Goal: Task Accomplishment & Management: Manage account settings

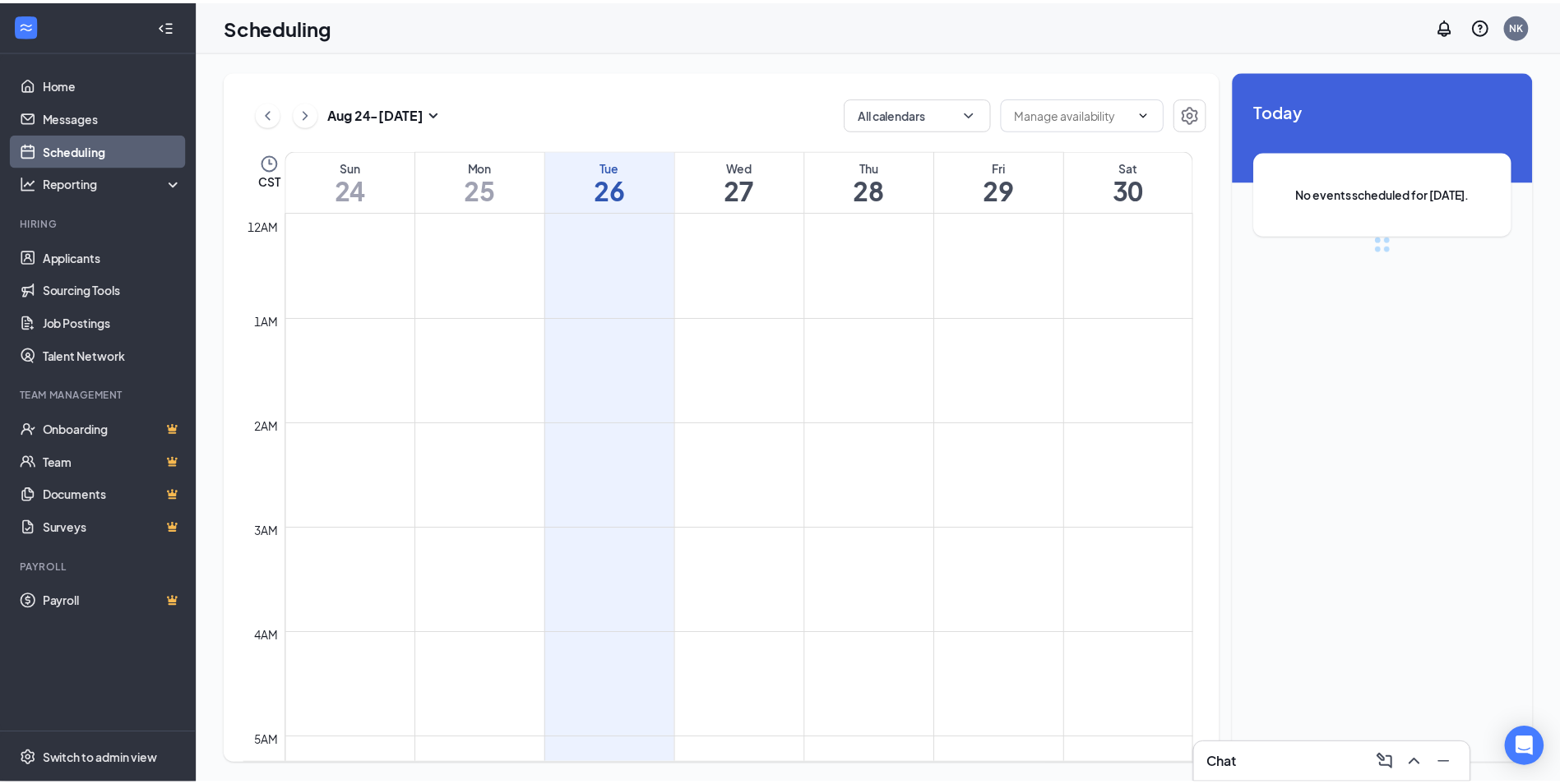
scroll to position [808, 0]
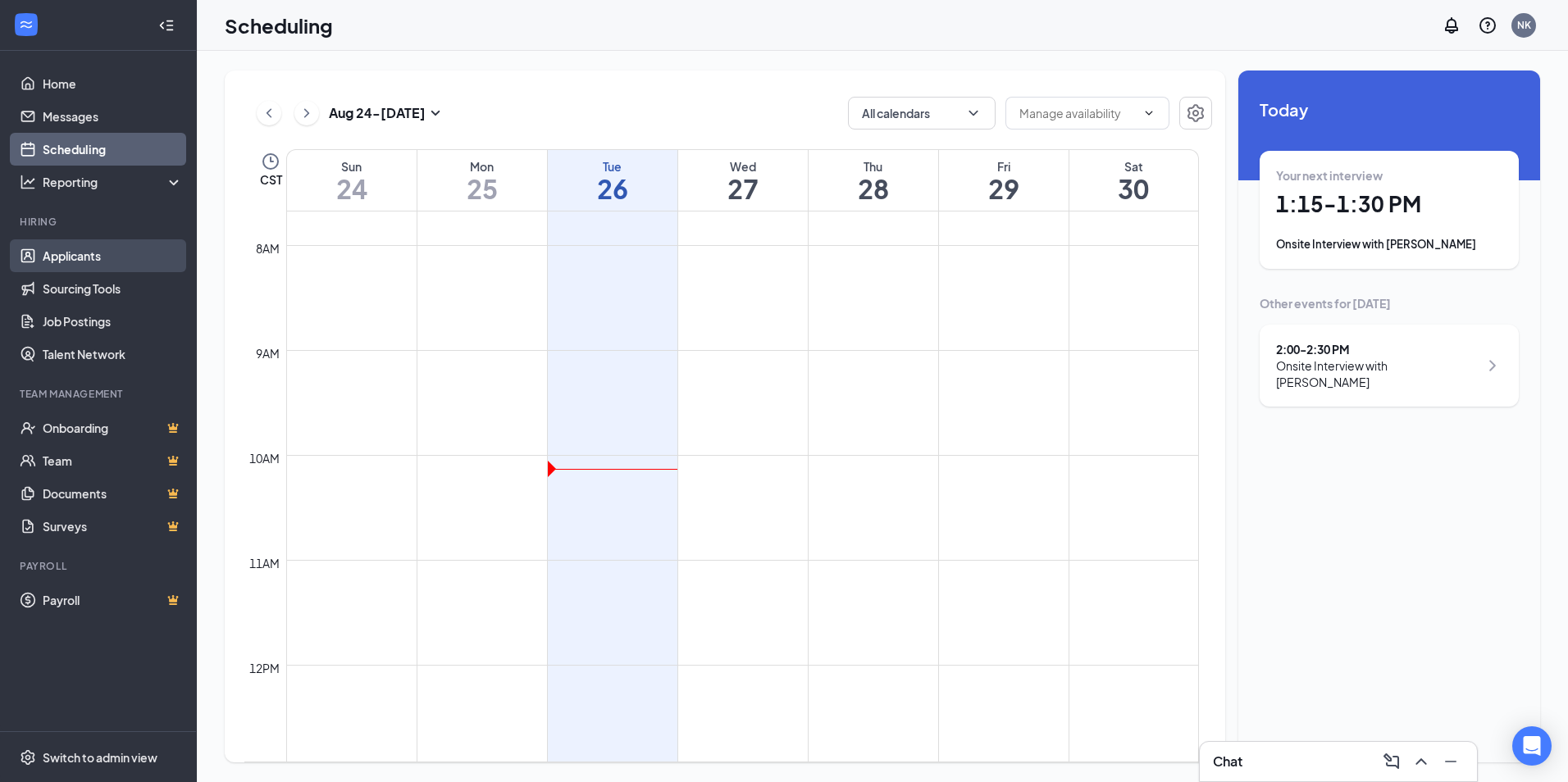
click at [70, 257] on link "Applicants" at bounding box center [112, 256] width 140 height 33
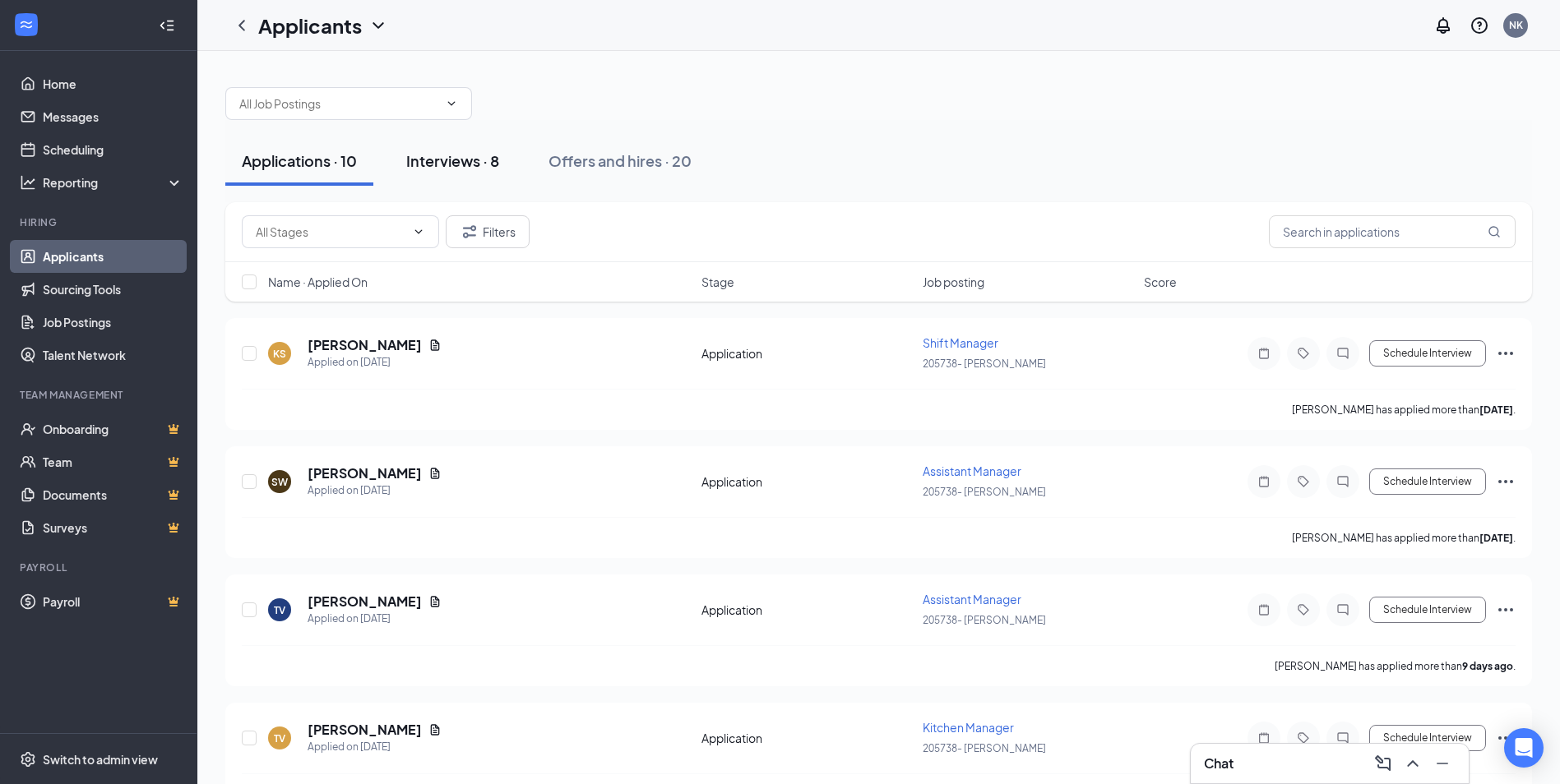
click at [449, 154] on div "Interviews · 8" at bounding box center [452, 160] width 93 height 21
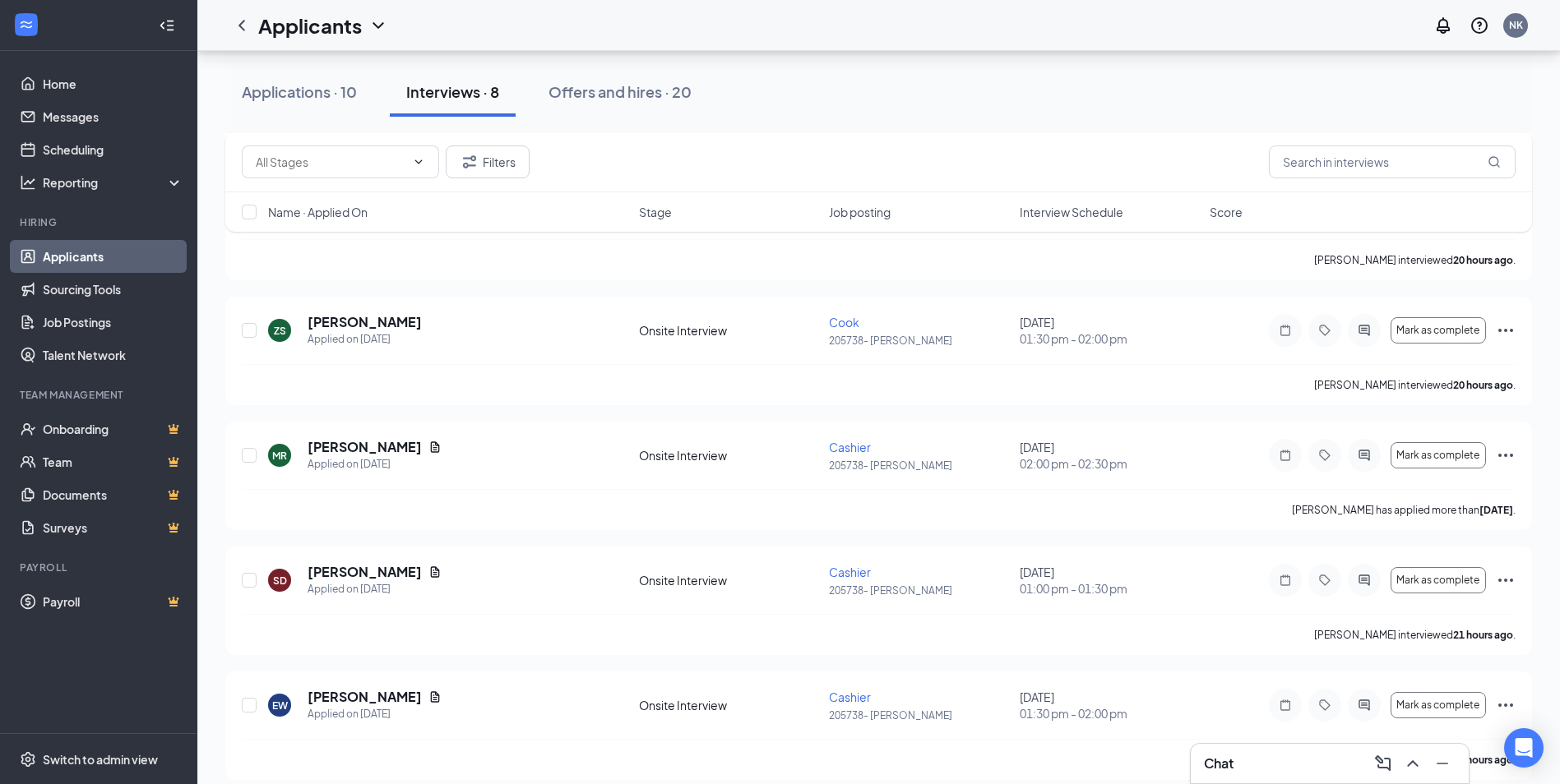
scroll to position [537, 0]
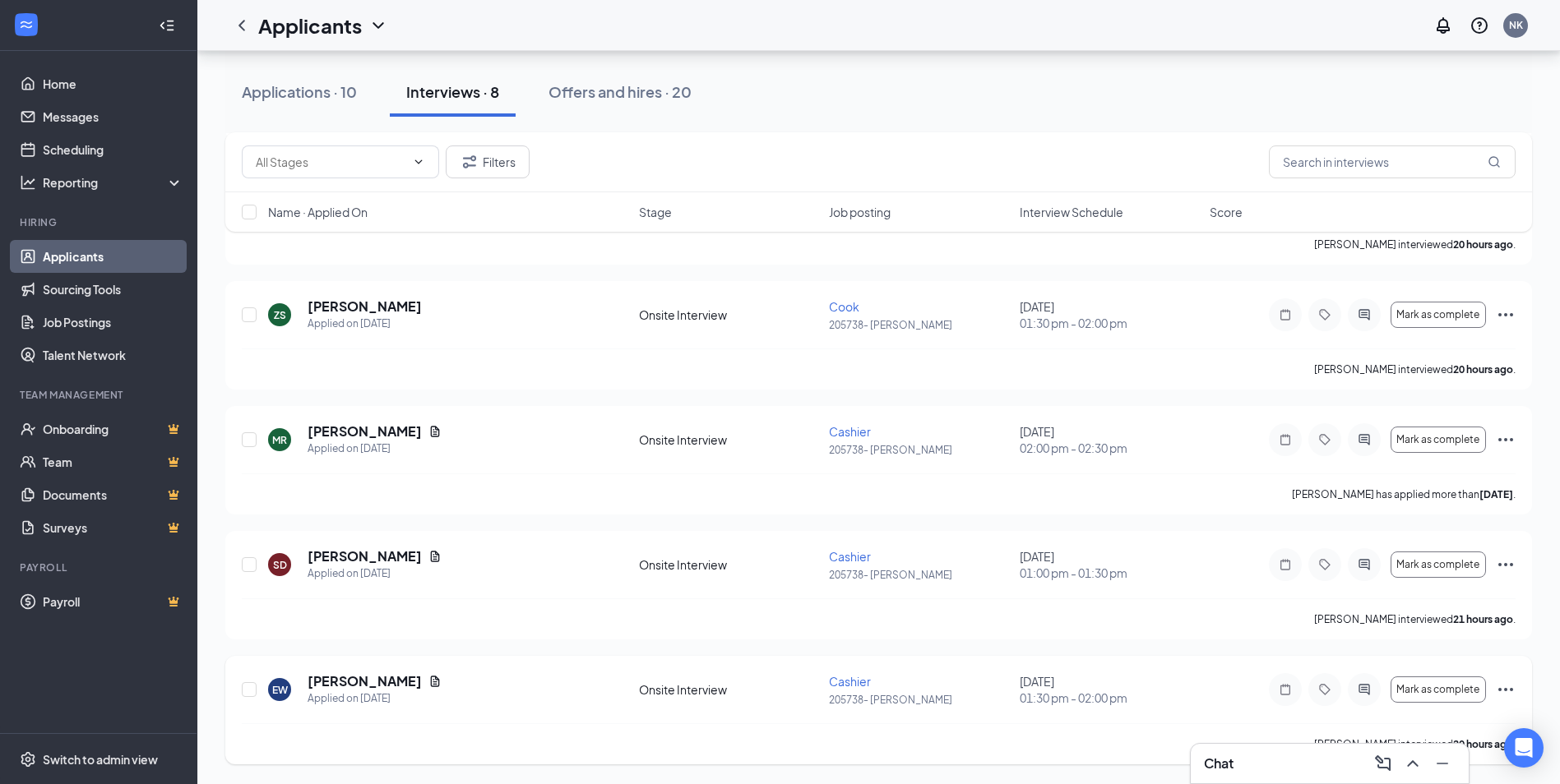
click at [1500, 688] on icon "Ellipses" at bounding box center [1505, 689] width 20 height 20
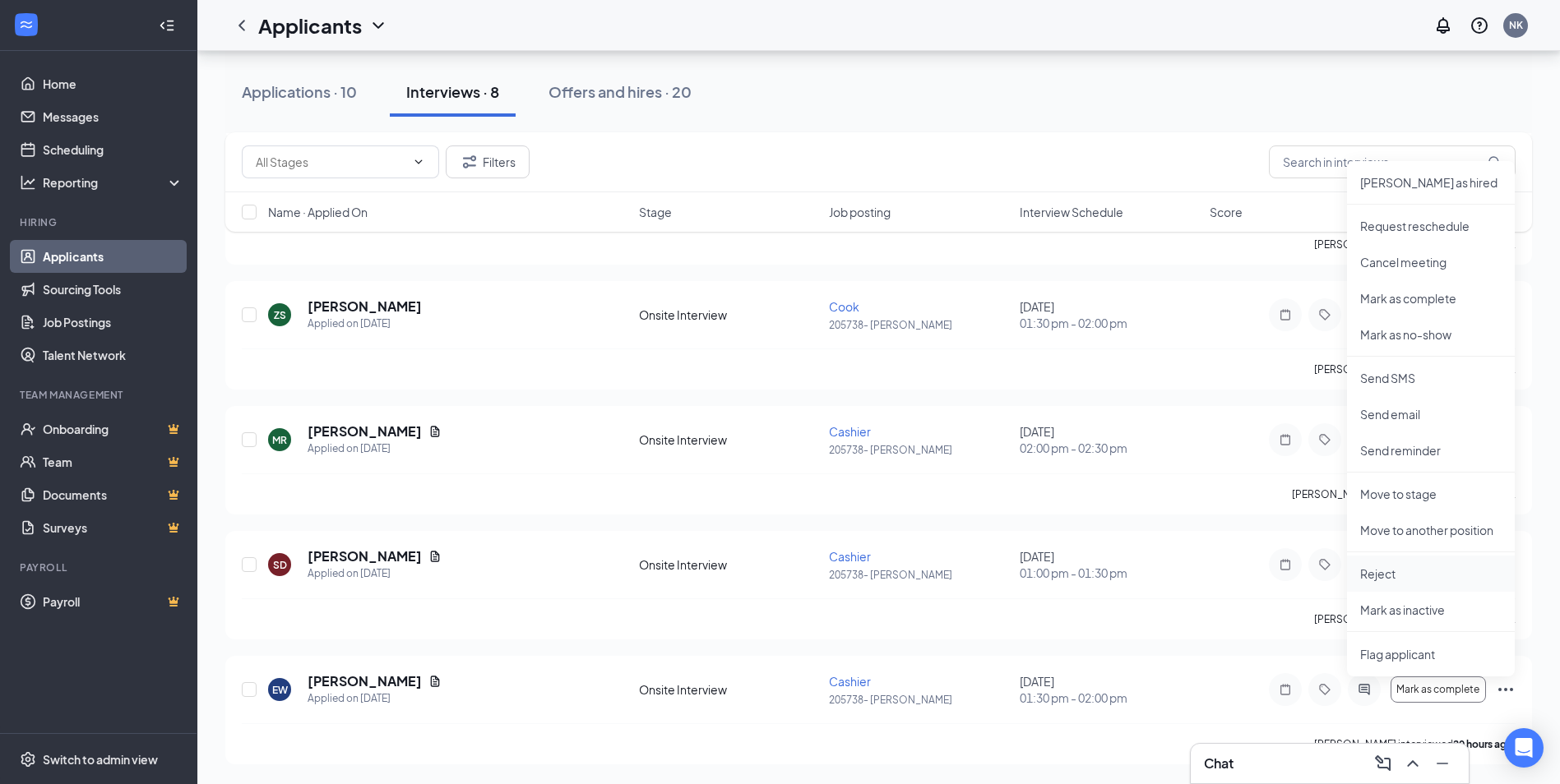
click at [1379, 567] on p "Reject" at bounding box center [1430, 573] width 141 height 16
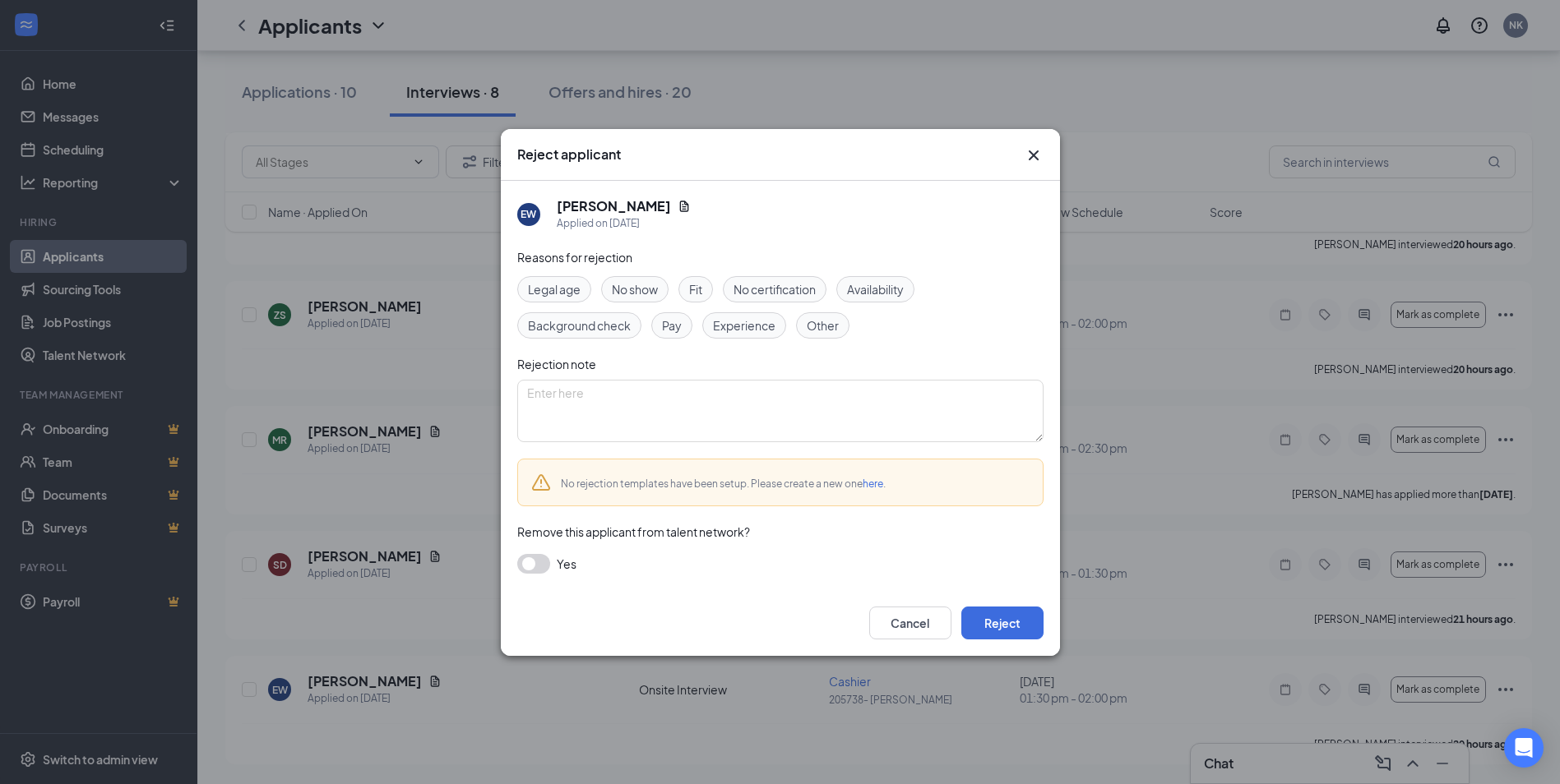
drag, startPoint x: 649, startPoint y: 282, endPoint x: 671, endPoint y: 300, distance: 28.4
click at [650, 284] on span "No show" at bounding box center [634, 289] width 46 height 18
click at [1012, 621] on button "Reject" at bounding box center [1002, 623] width 82 height 33
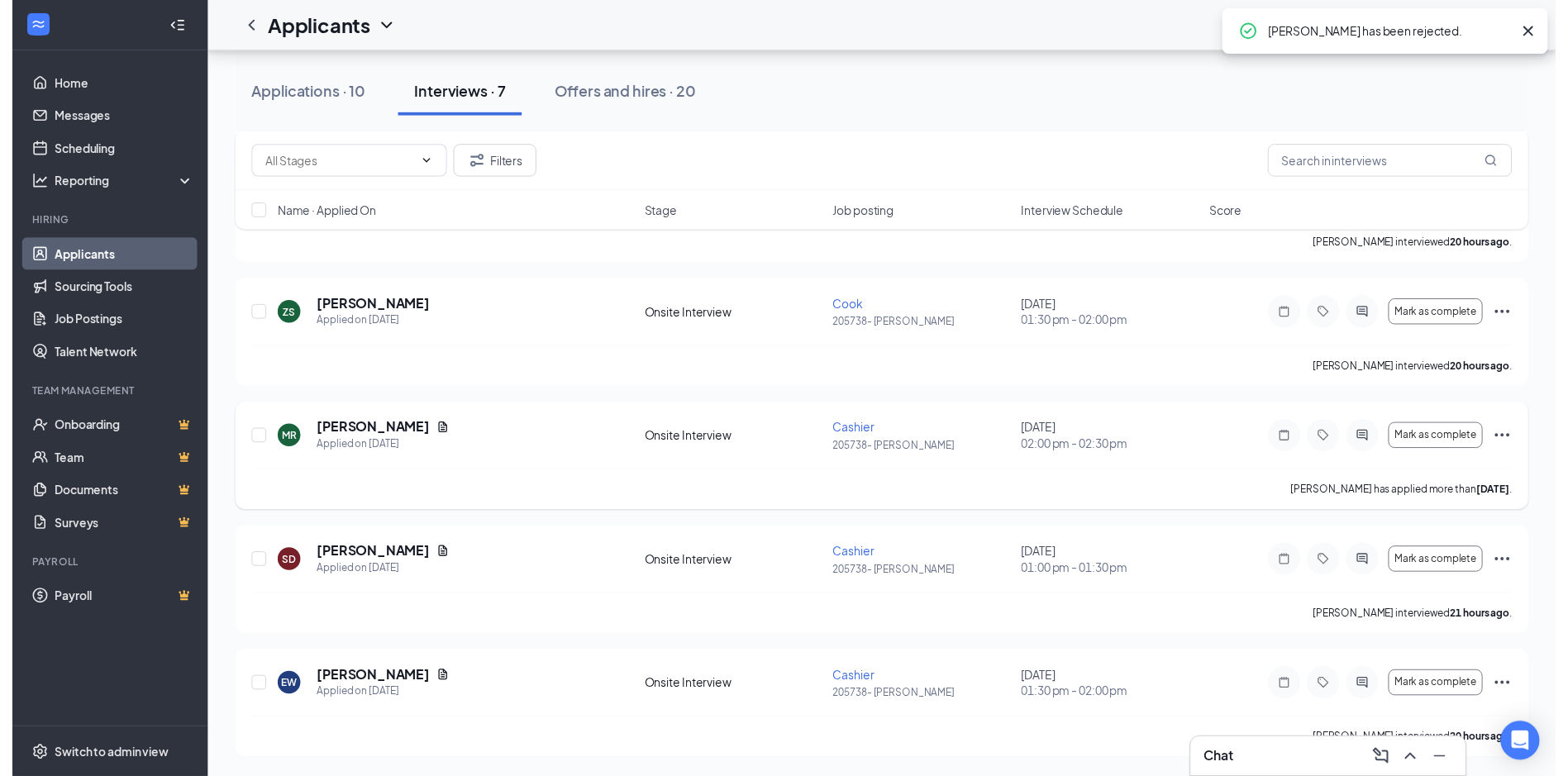
scroll to position [414, 0]
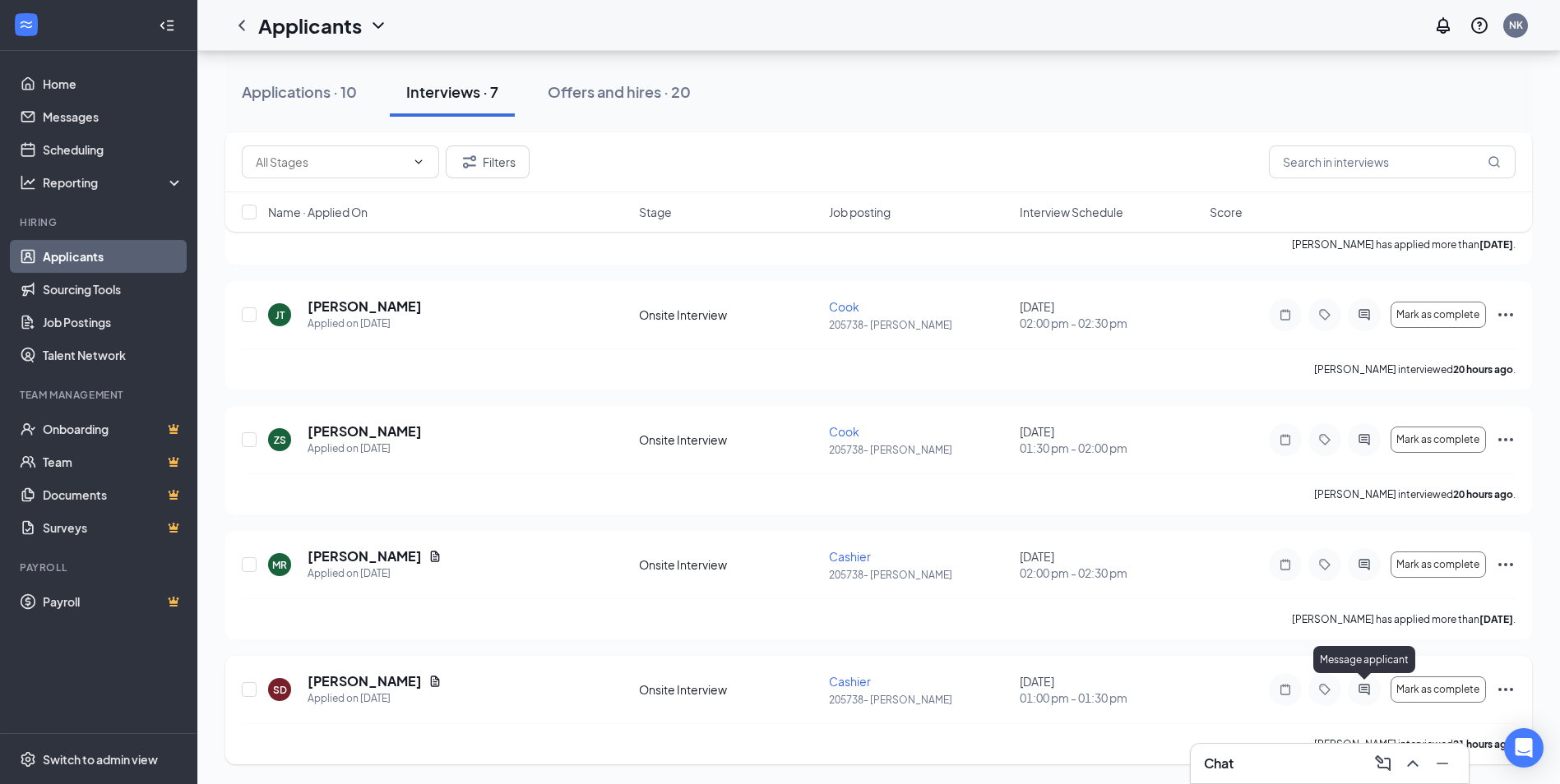
click at [1365, 689] on icon "ActiveChat" at bounding box center [1364, 689] width 10 height 10
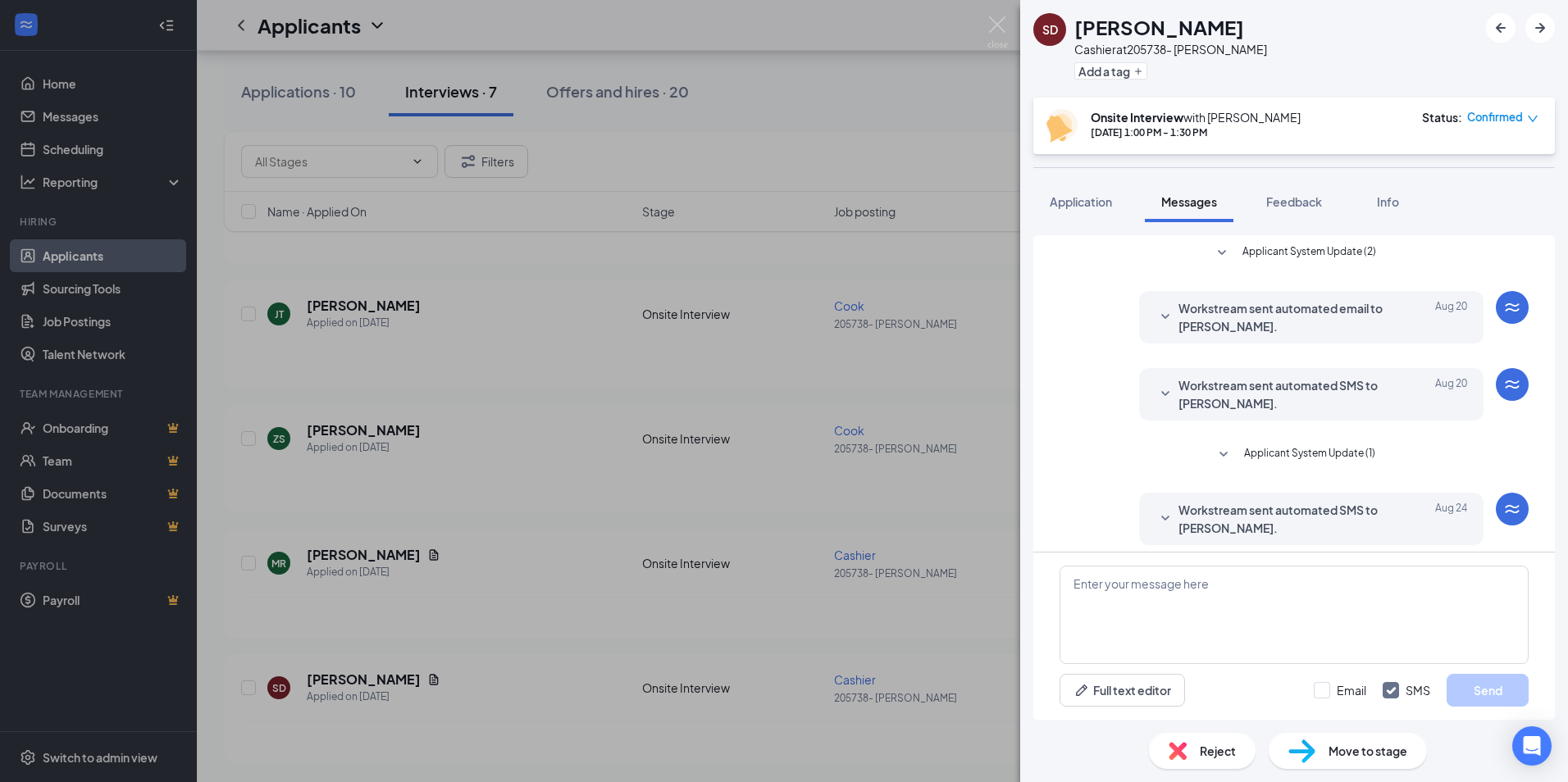
click at [753, 639] on div "SD [PERSON_NAME] at 205738- [PERSON_NAME] Add a tag Onsite Interview with [PERS…" at bounding box center [784, 391] width 1568 height 782
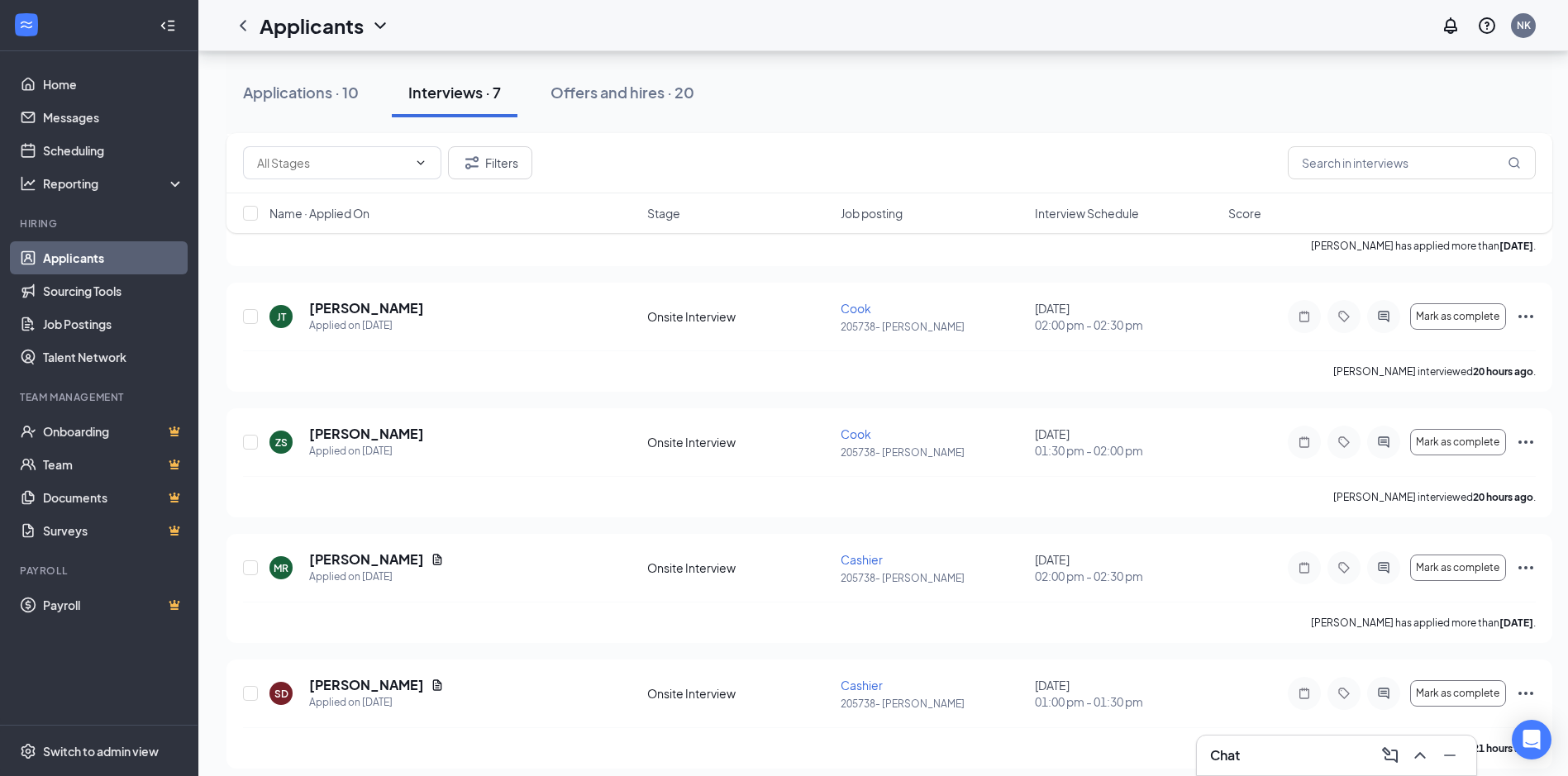
scroll to position [426, 0]
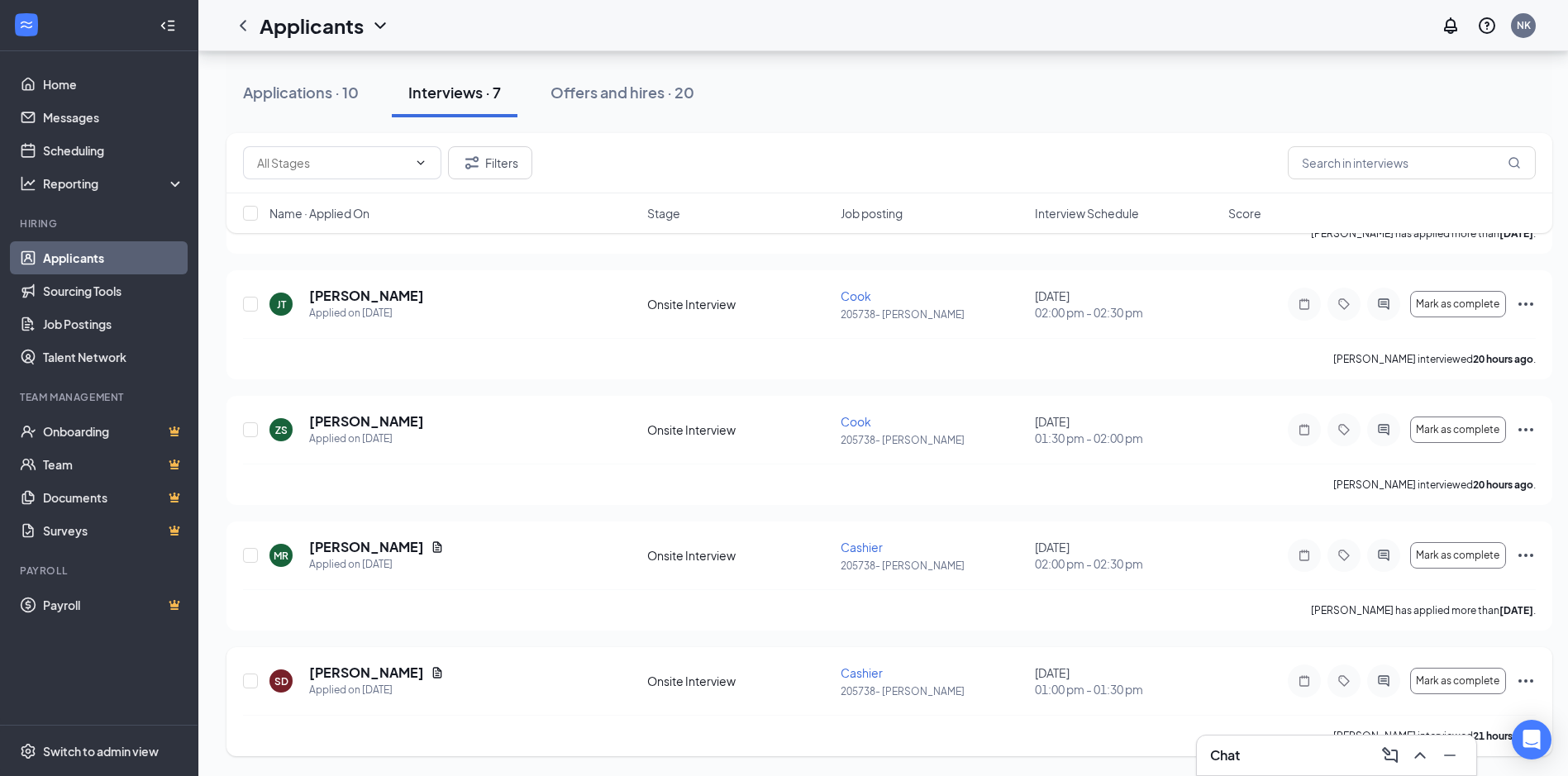
click at [1525, 677] on icon "Ellipses" at bounding box center [1525, 681] width 20 height 20
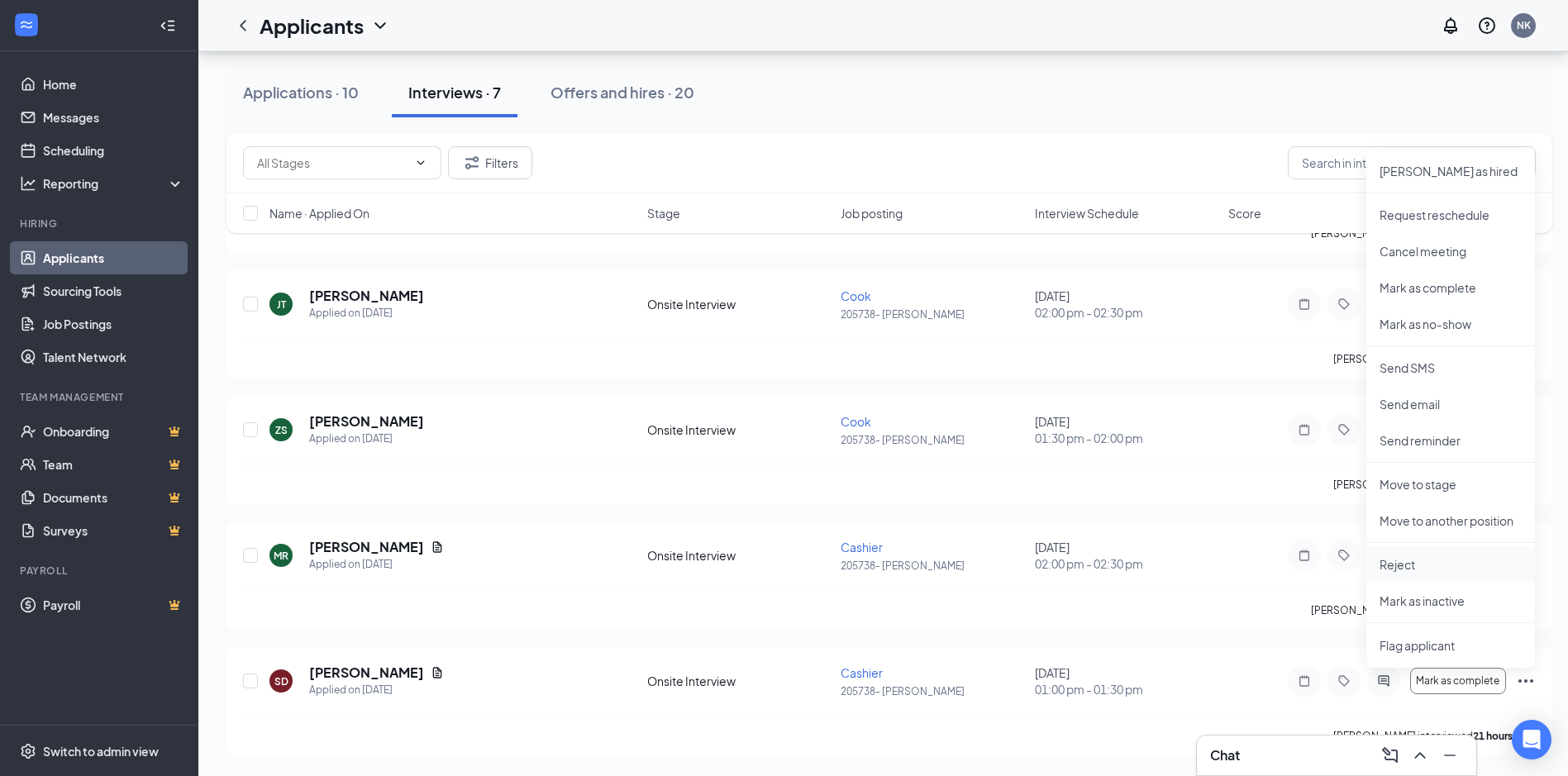
click at [1398, 561] on p "Reject" at bounding box center [1450, 564] width 142 height 17
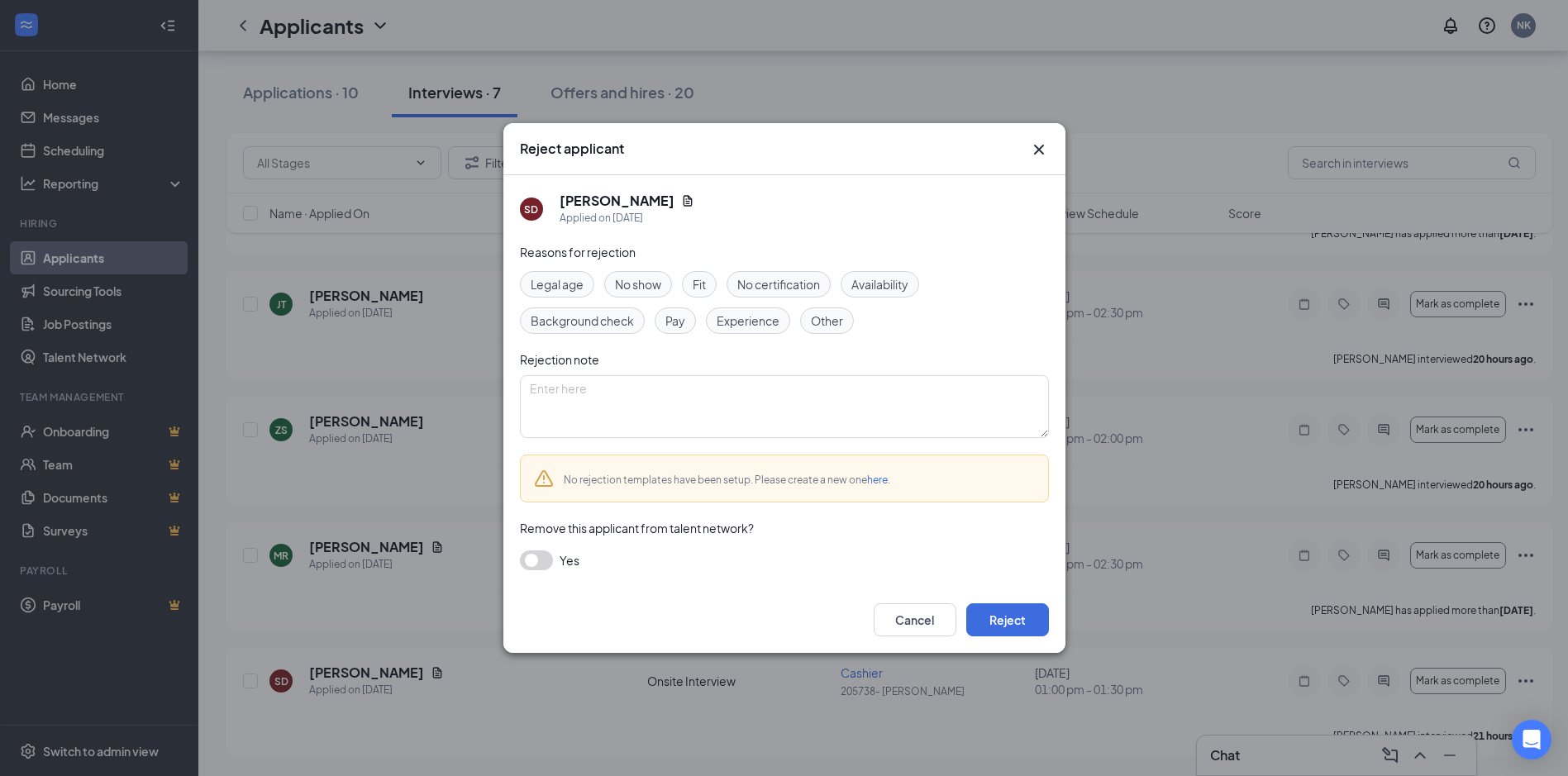
click at [631, 280] on span "No show" at bounding box center [637, 284] width 46 height 18
click at [1005, 630] on button "Reject" at bounding box center [1007, 620] width 83 height 33
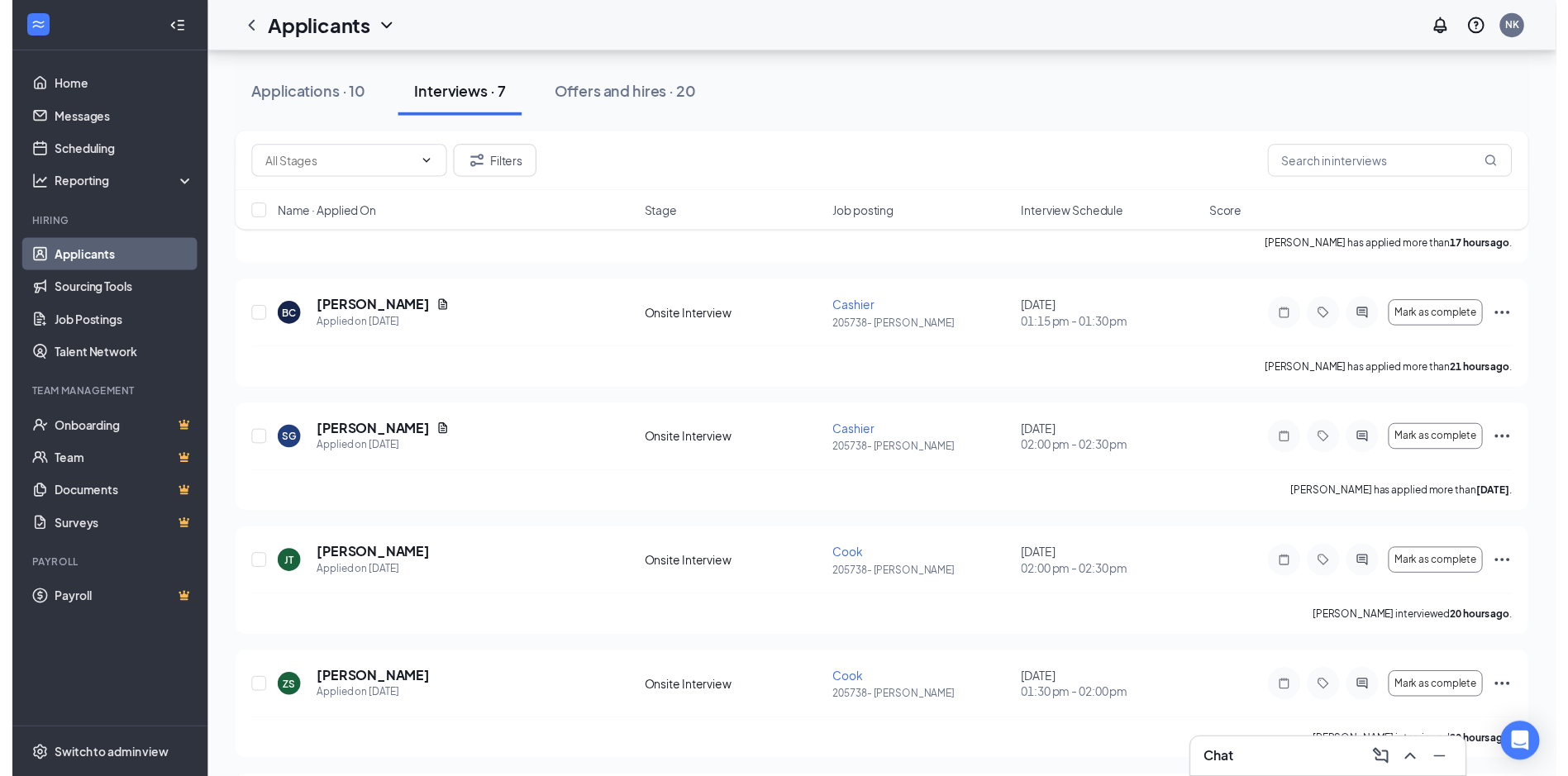
scroll to position [289, 0]
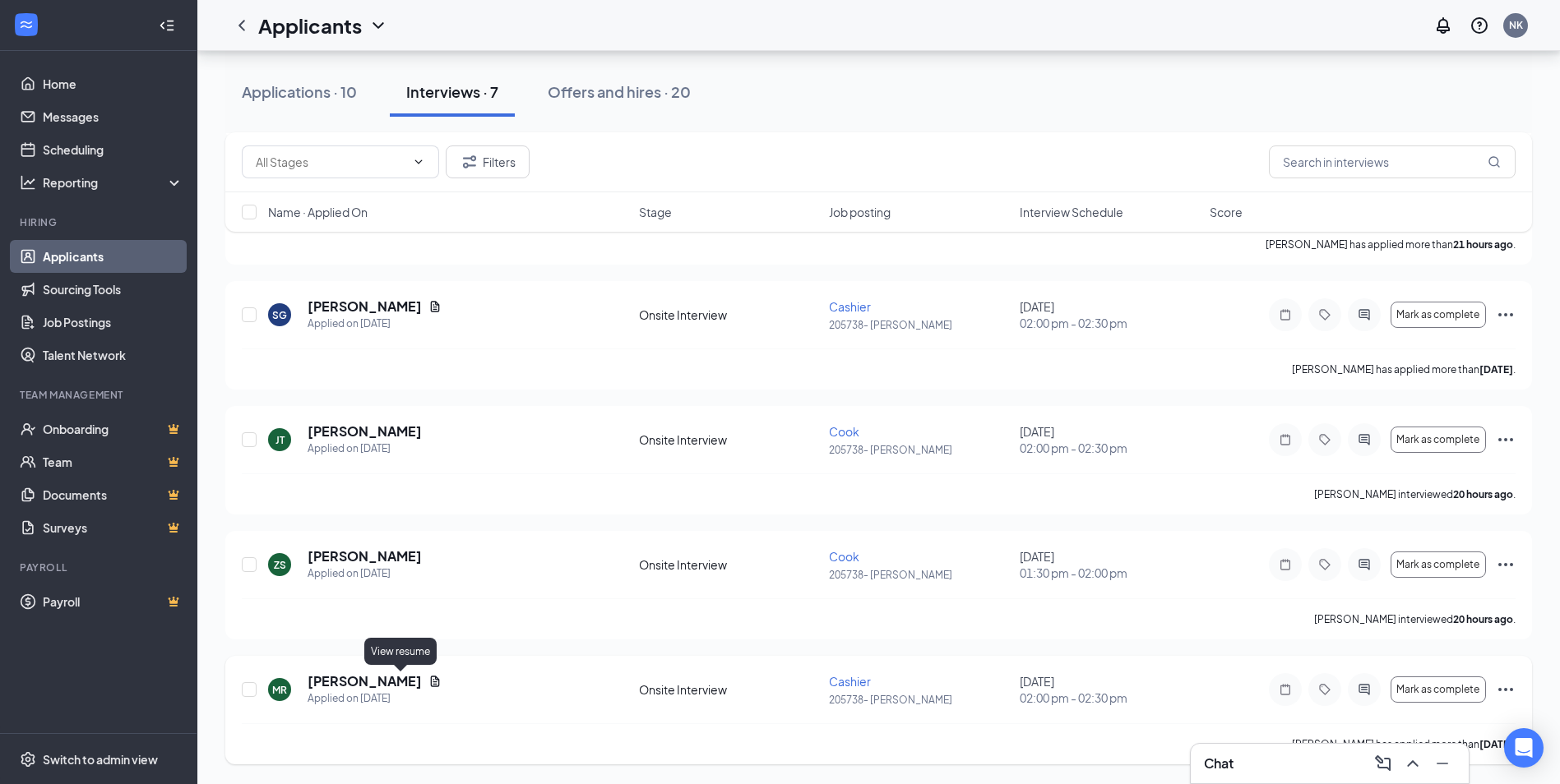
click at [431, 678] on icon "Document" at bounding box center [436, 681] width 9 height 10
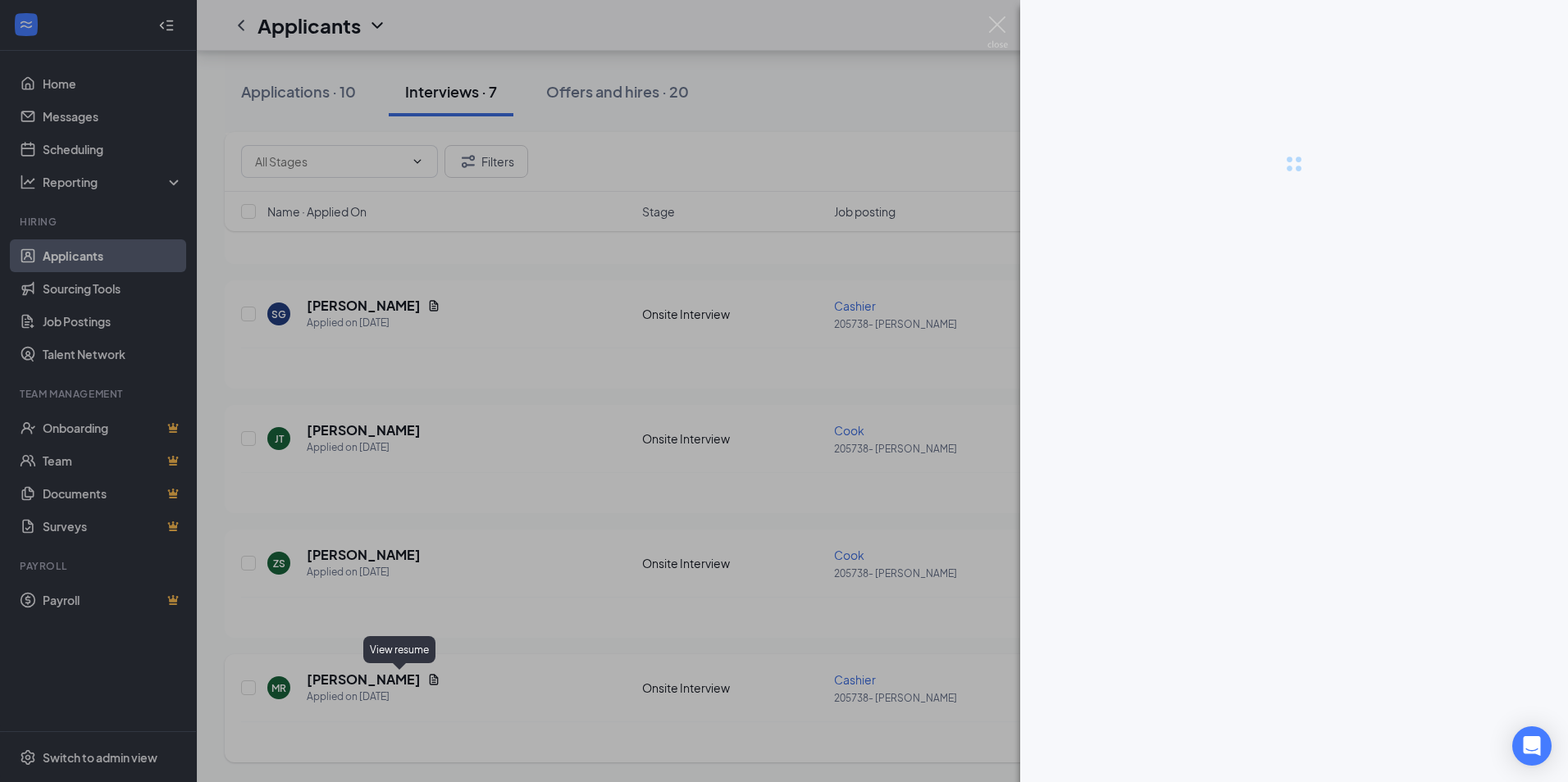
click at [400, 676] on div at bounding box center [784, 391] width 1568 height 782
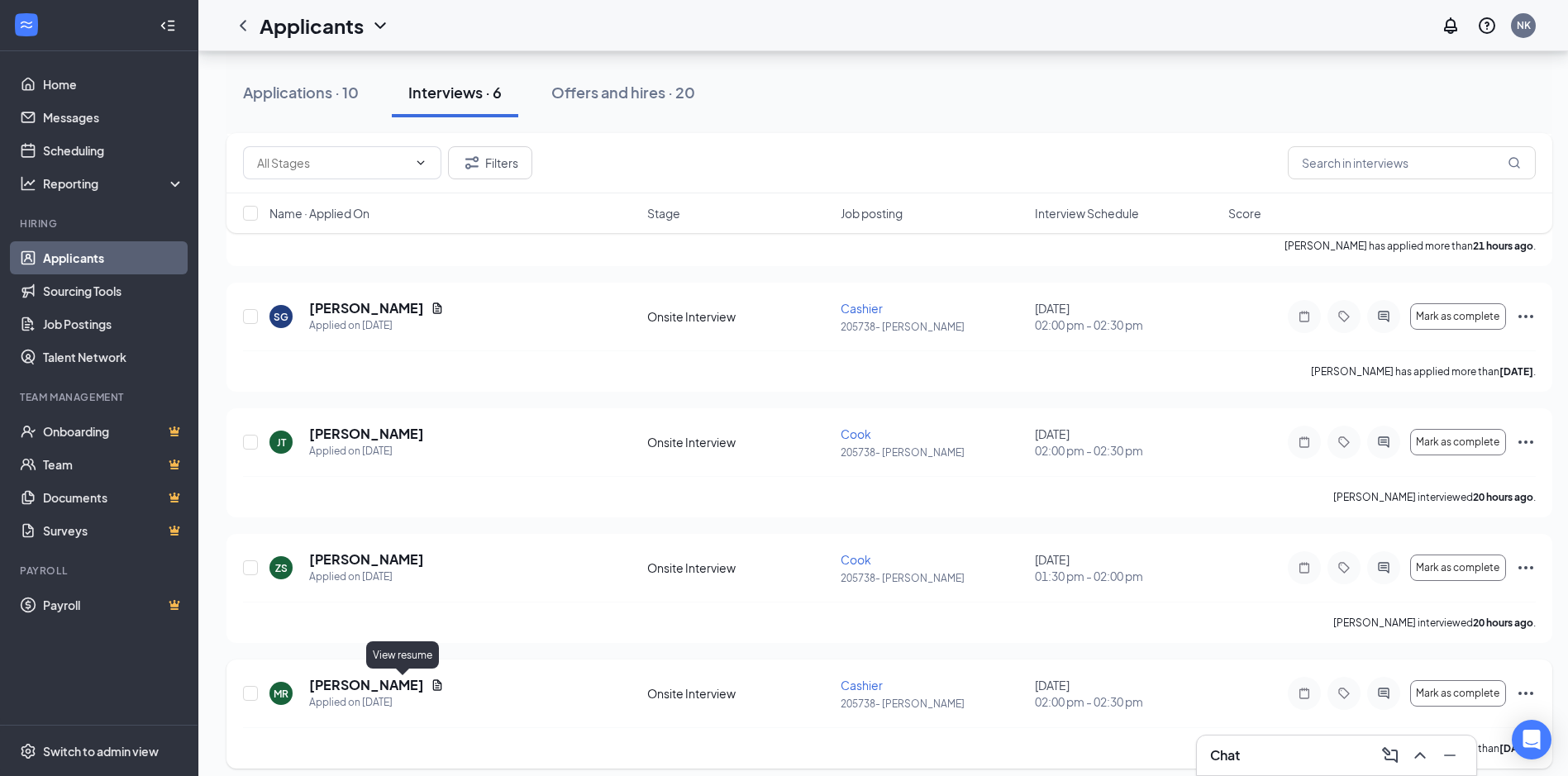
click at [433, 682] on icon "Document" at bounding box center [438, 684] width 9 height 10
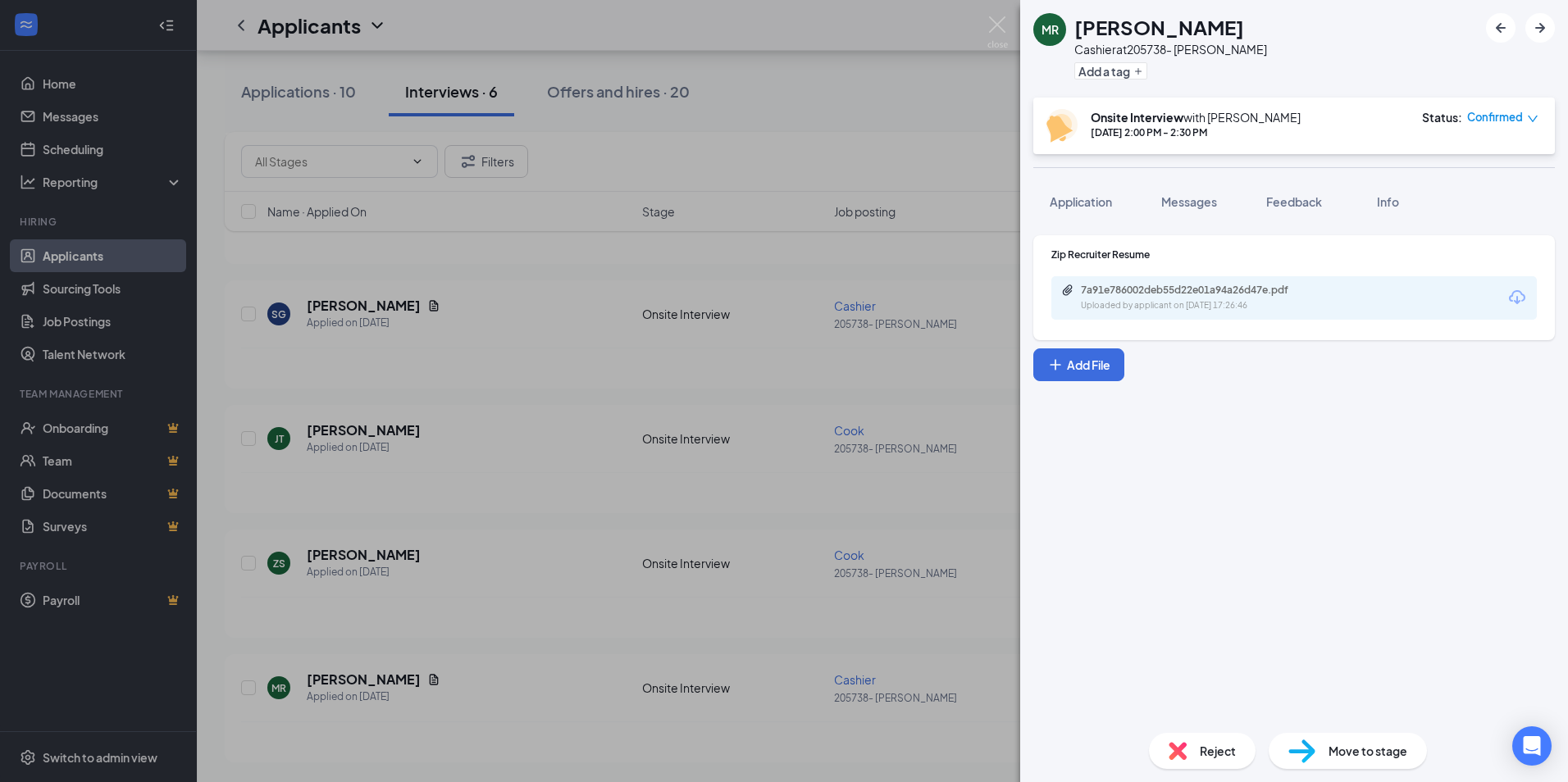
click at [1172, 282] on div "7a91e786002deb55d22e01a94a26d47e.pdf Uploaded by applicant on [DATE] 17:26:46" at bounding box center [1294, 298] width 485 height 43
click at [1149, 300] on div "Uploaded by applicant on [DATE] 17:26:46" at bounding box center [1204, 305] width 246 height 13
click at [1161, 302] on div "Uploaded by applicant on [DATE] 17:26:46" at bounding box center [1204, 305] width 246 height 13
click at [636, 343] on div "[PERSON_NAME] Cashier at 205738- [PERSON_NAME] Add a tag Onsite Interview with …" at bounding box center [784, 391] width 1568 height 782
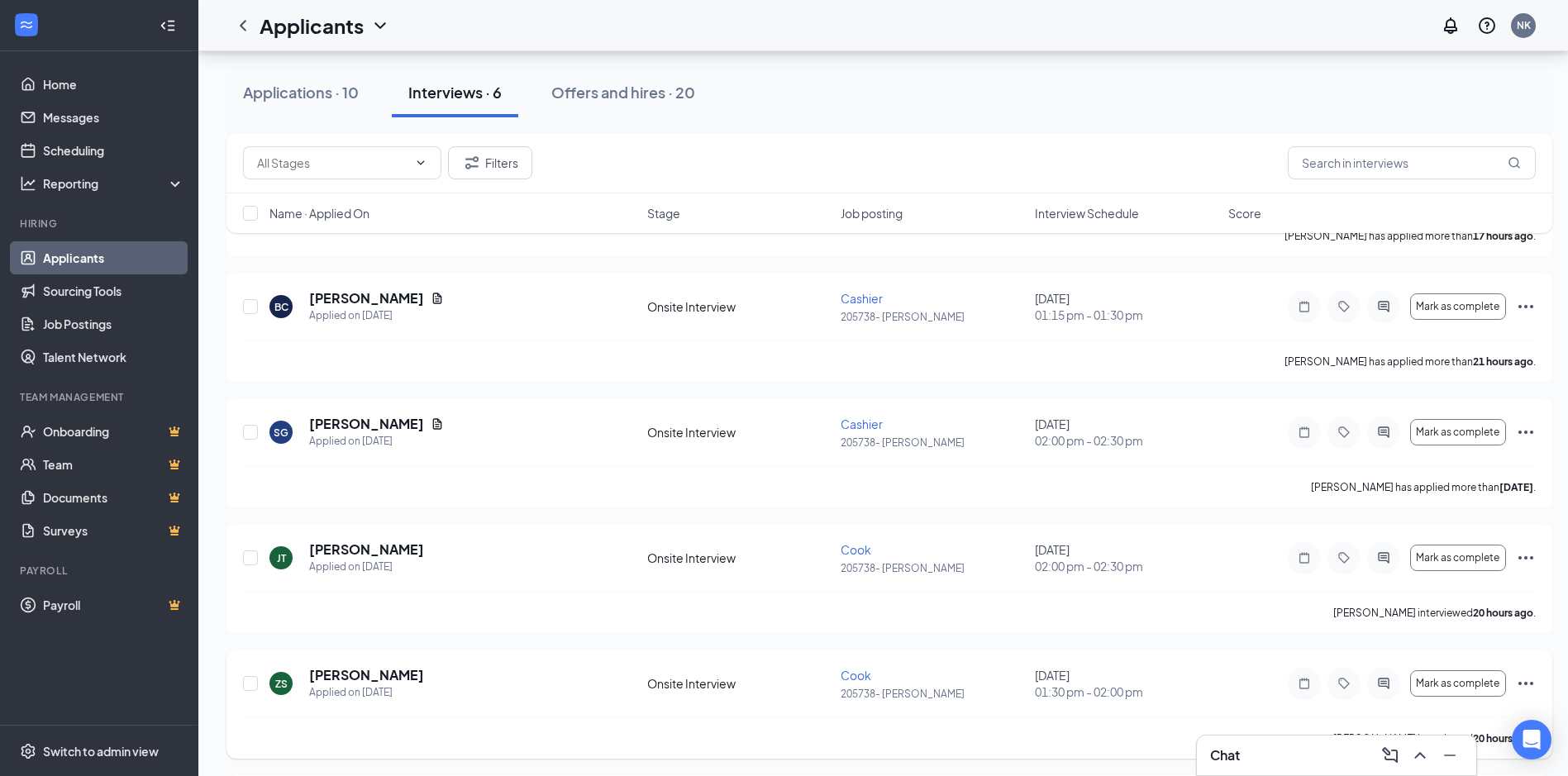
scroll to position [135, 0]
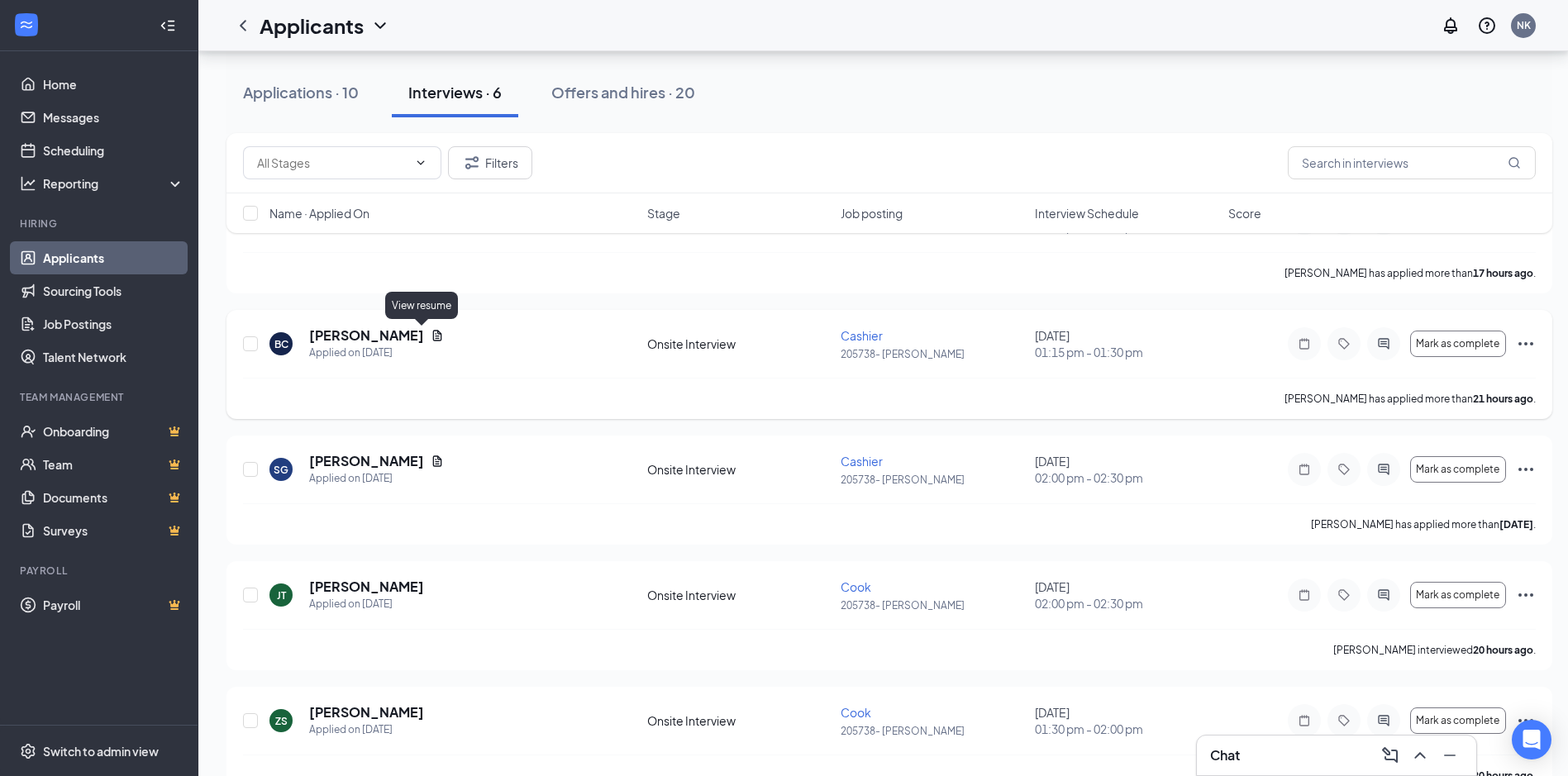
click at [433, 330] on icon "Document" at bounding box center [438, 335] width 9 height 10
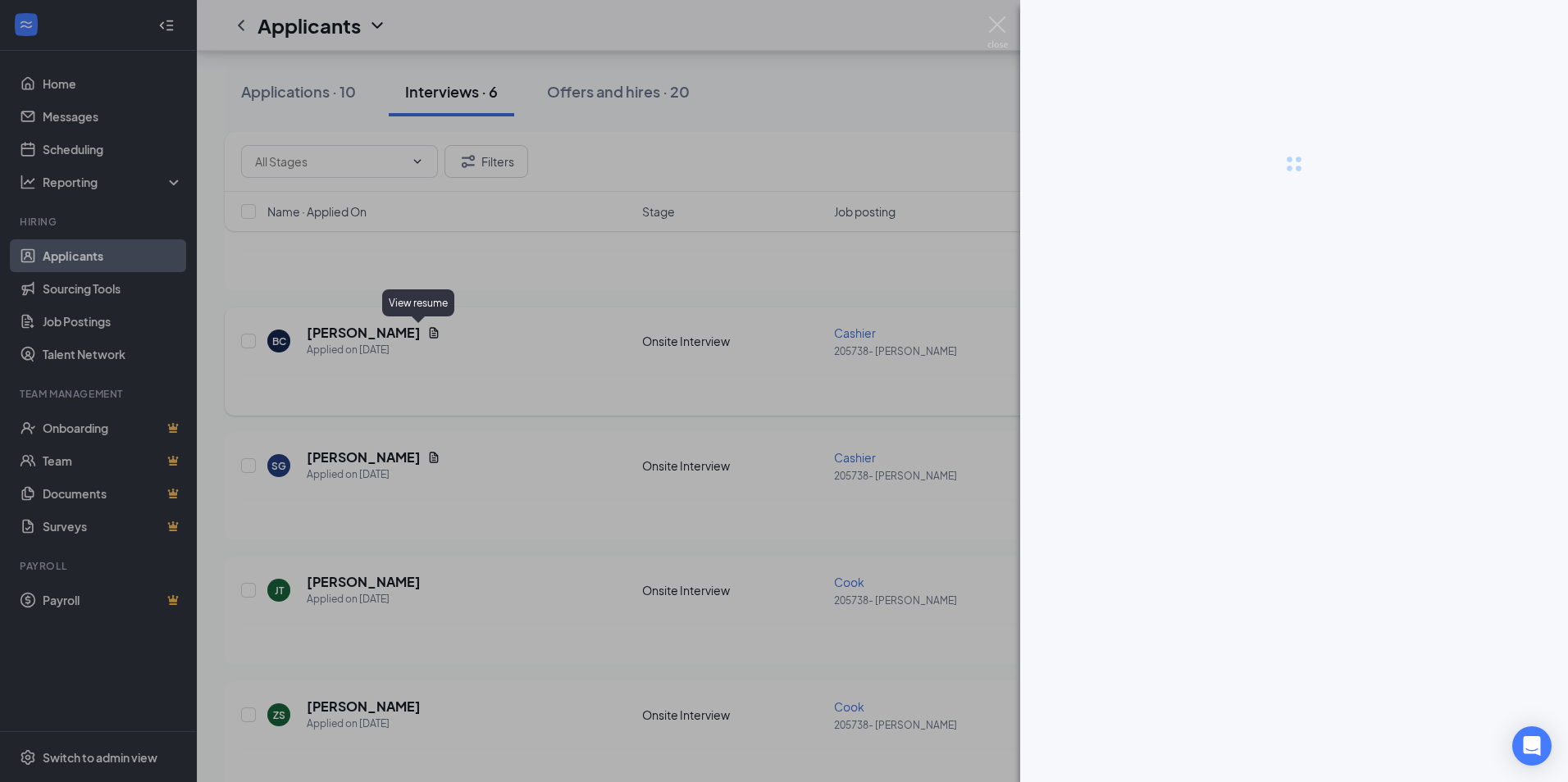
click at [418, 328] on div at bounding box center [784, 391] width 1568 height 782
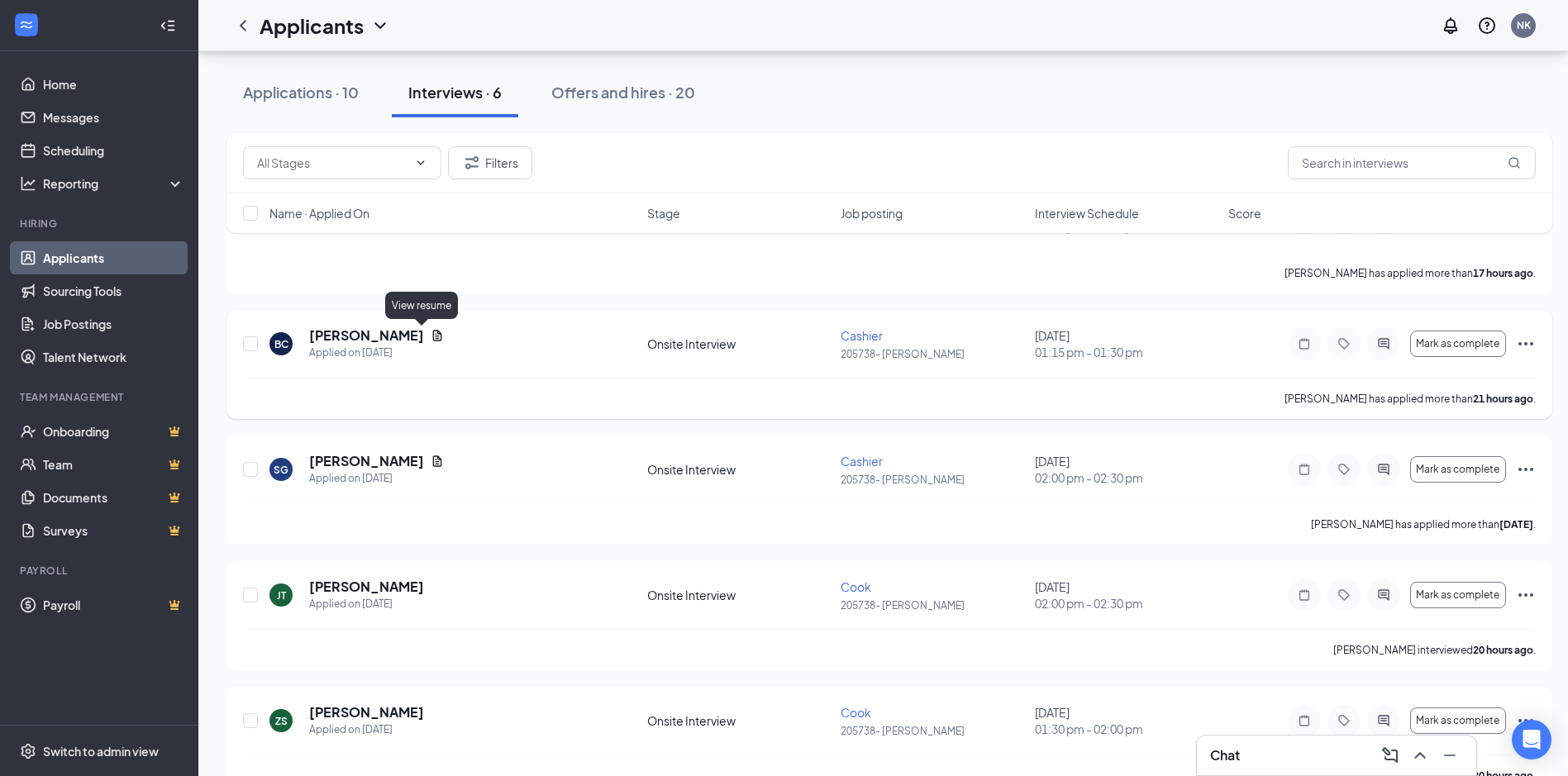
click at [431, 331] on icon "Document" at bounding box center [437, 335] width 13 height 13
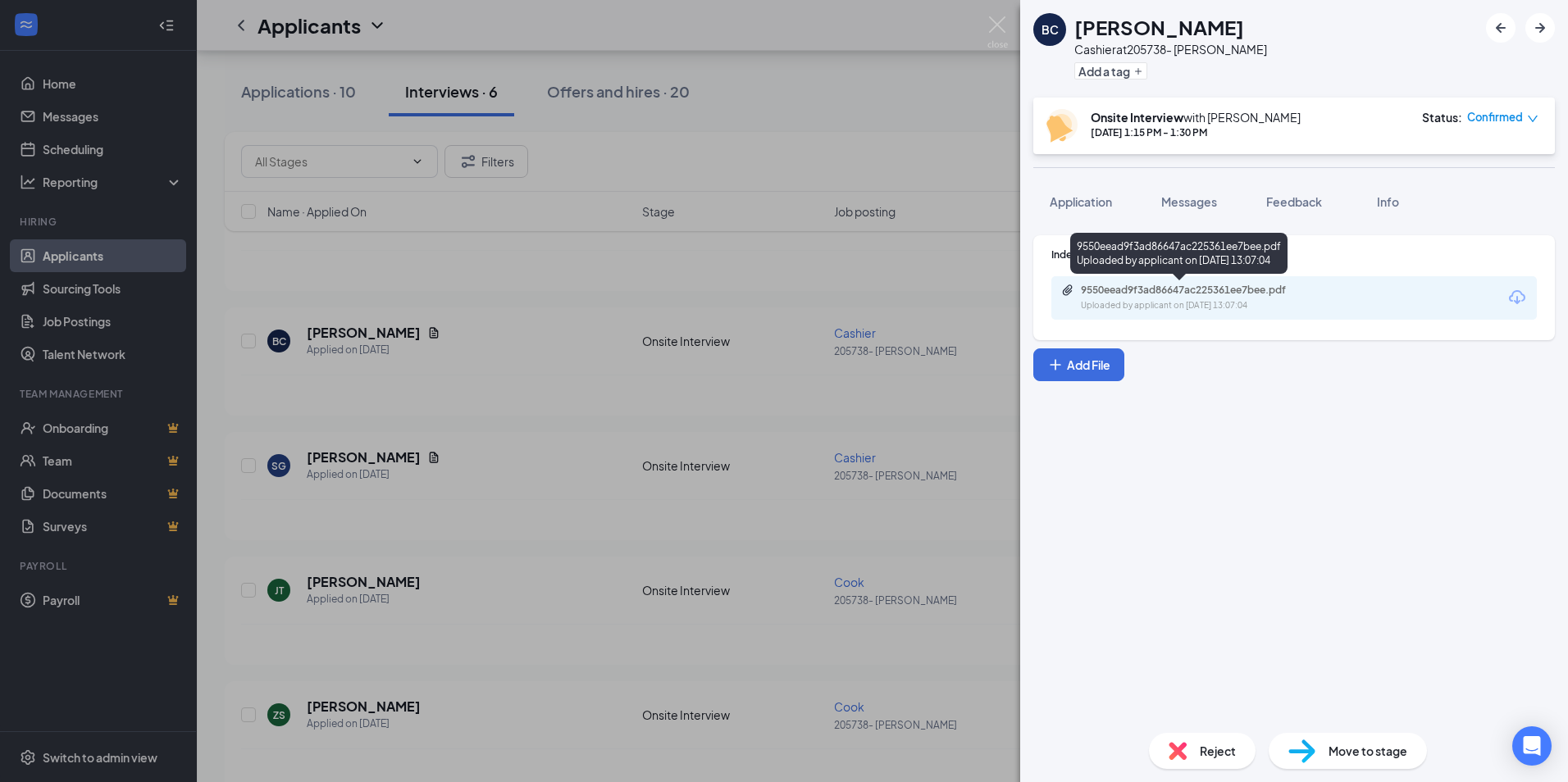
click at [1209, 291] on div "9550eead9f3ad86647ac225361ee7bee.pdf" at bounding box center [1195, 290] width 229 height 13
click at [517, 318] on div "BC [PERSON_NAME] at 205738- [PERSON_NAME] Add a tag Onsite Interview with [PERS…" at bounding box center [784, 391] width 1568 height 782
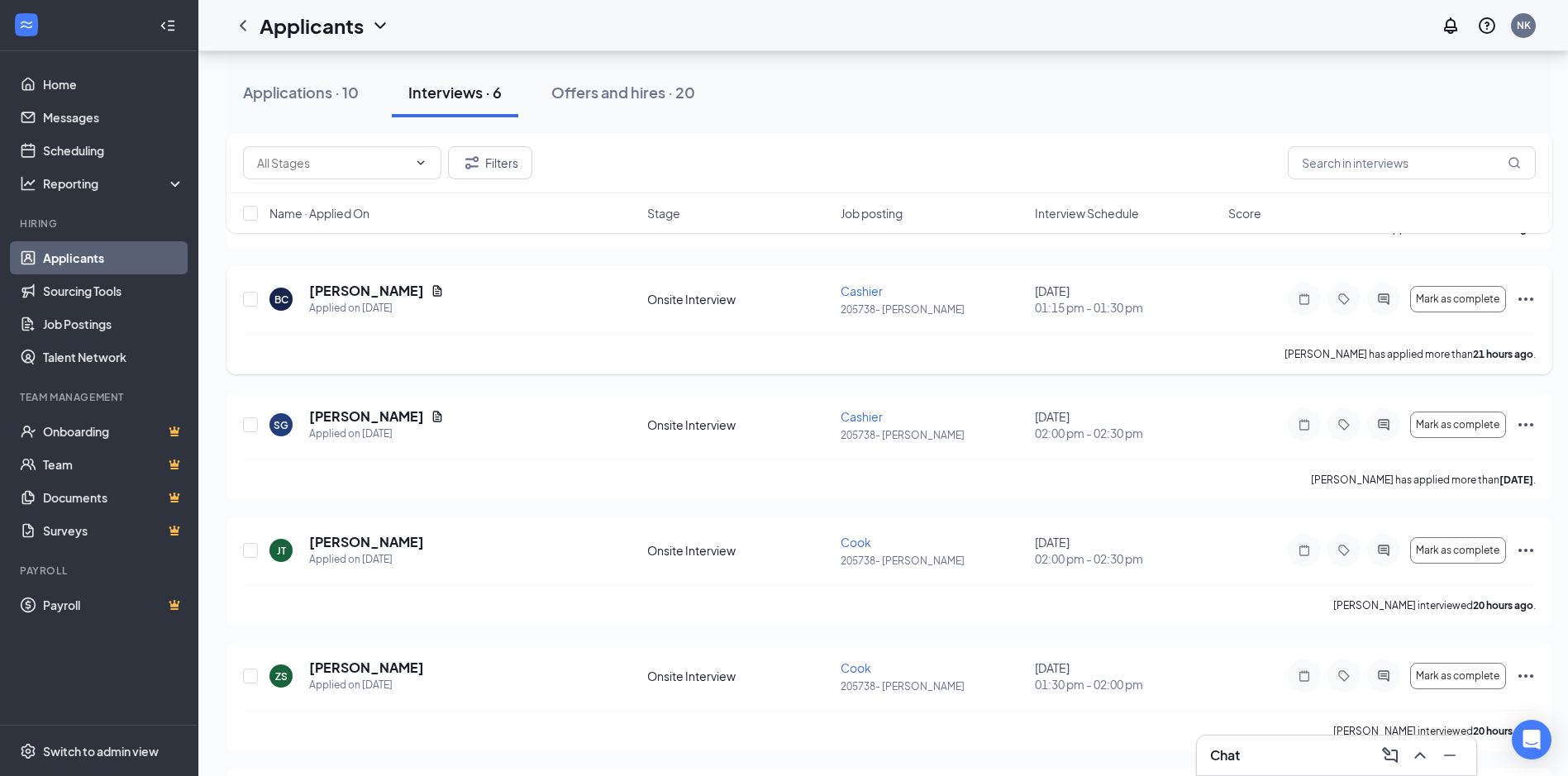
scroll to position [218, 0]
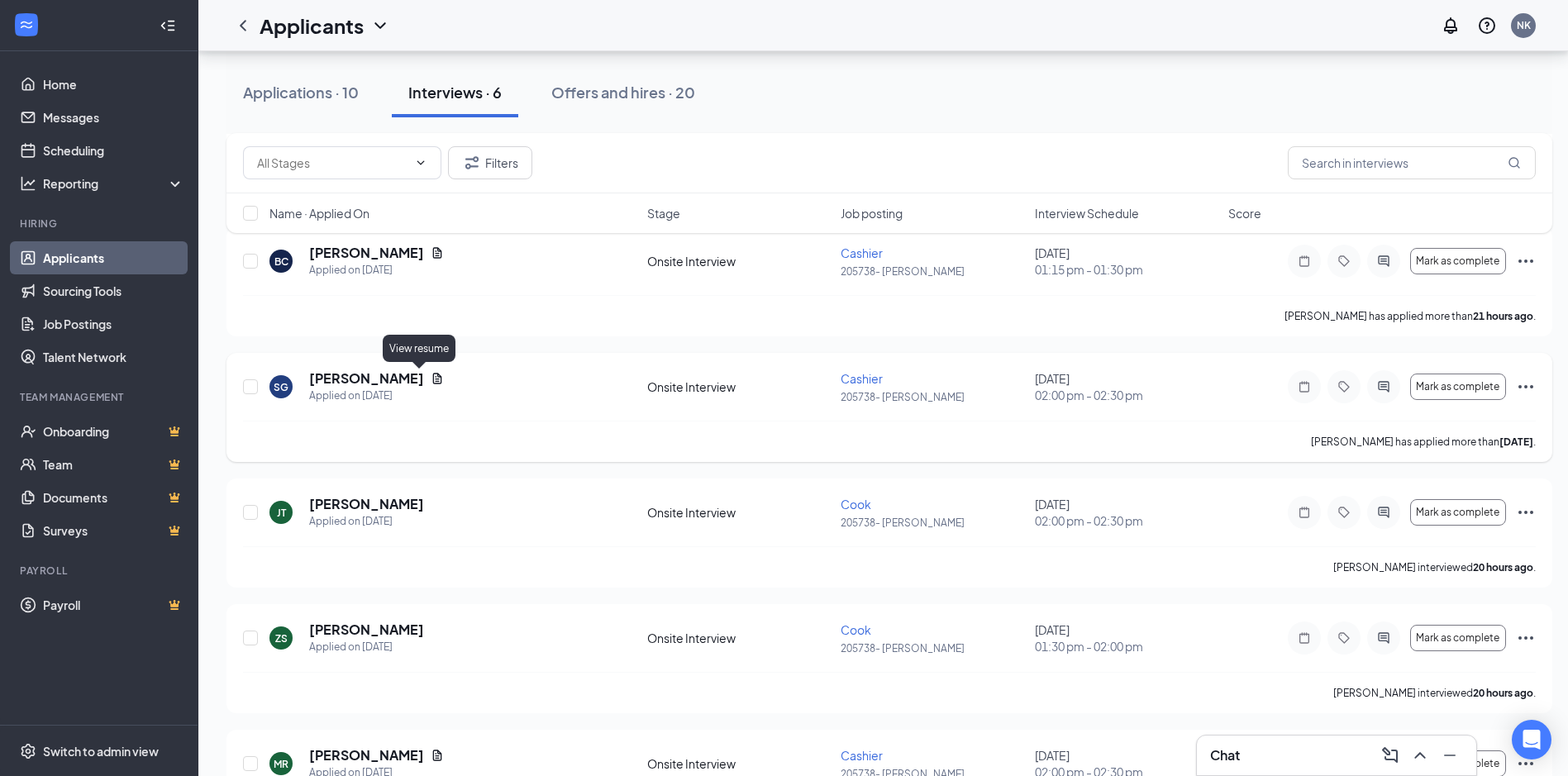
click at [433, 378] on icon "Document" at bounding box center [438, 378] width 9 height 10
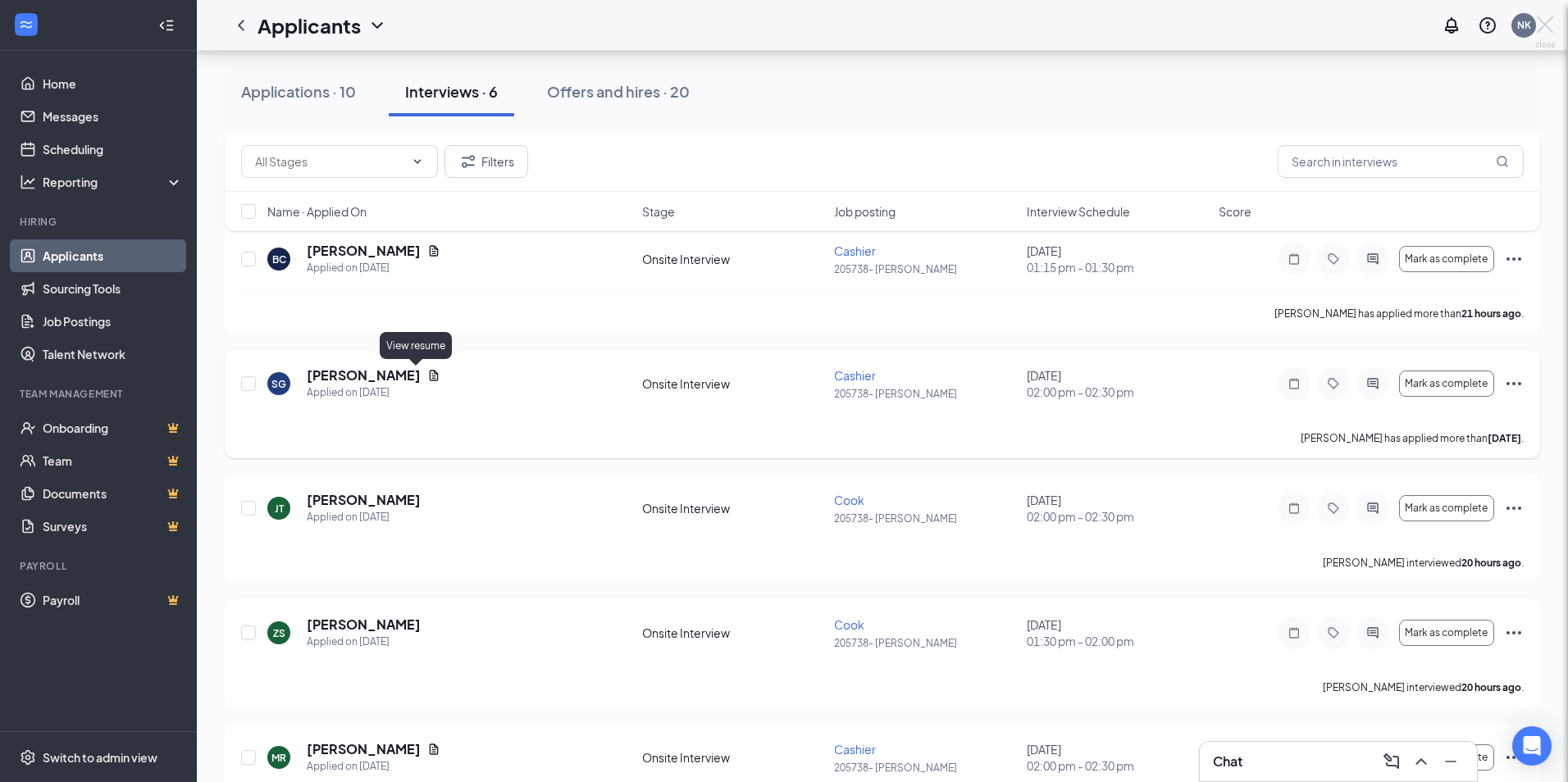
click at [413, 375] on div at bounding box center [784, 391] width 1568 height 782
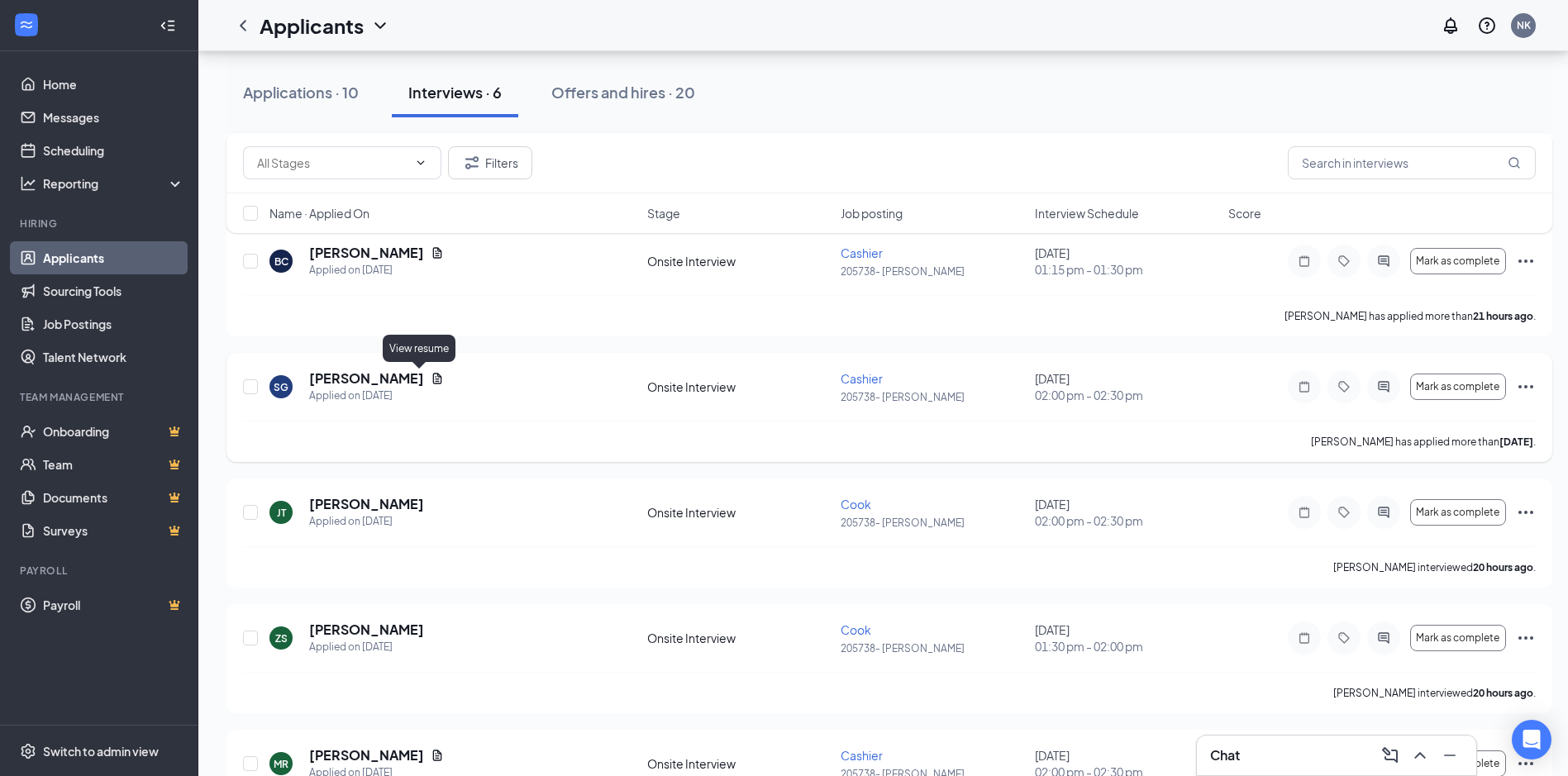
click at [433, 378] on icon "Document" at bounding box center [438, 378] width 9 height 10
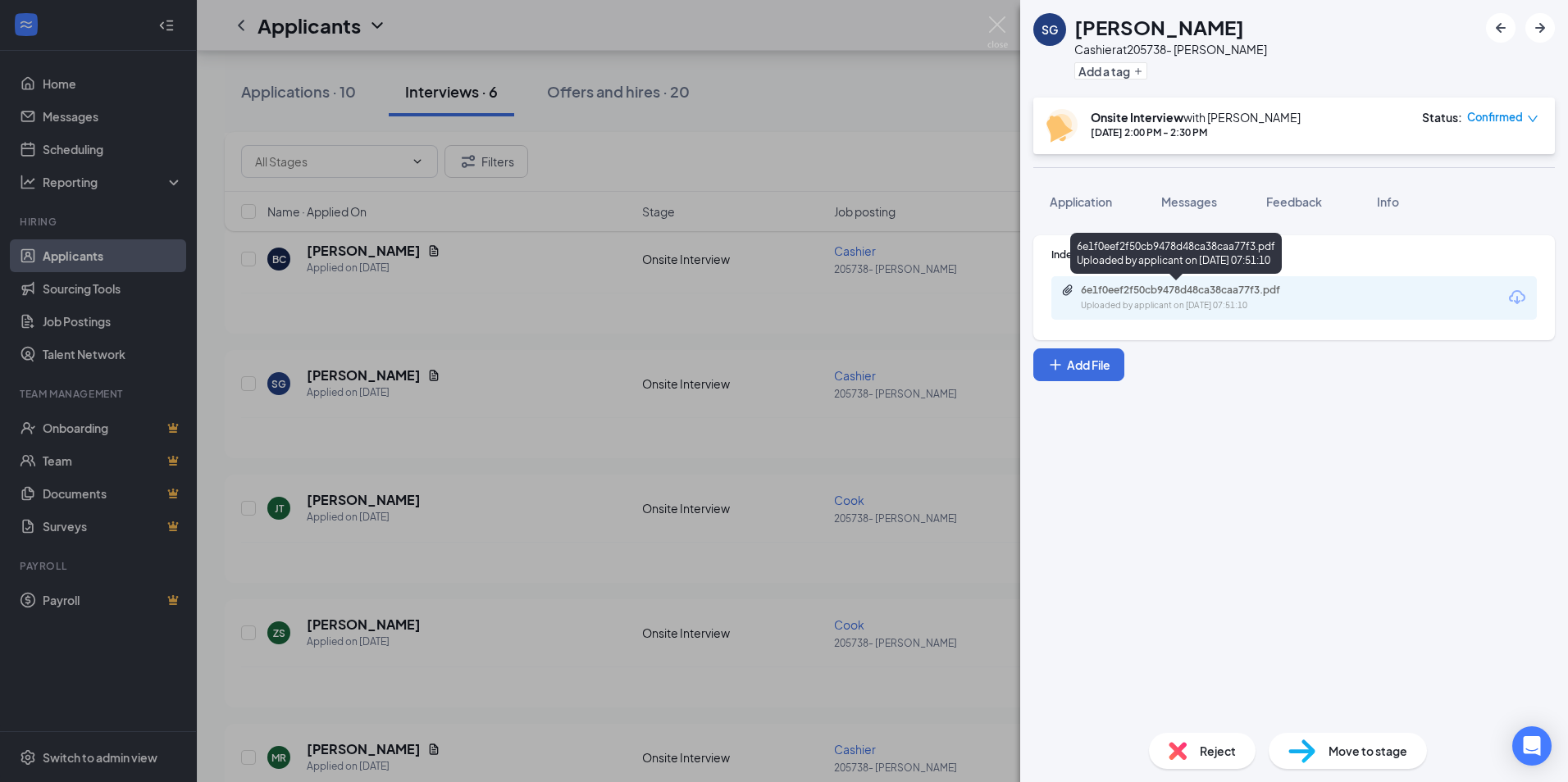
click at [1138, 288] on div "6e1f0eef2f50cb9478d48ca38caa77f3.pdf" at bounding box center [1195, 290] width 229 height 13
click at [572, 458] on div "SG [PERSON_NAME] Cashier at 205738- MO - [PERSON_NAME] Add a tag Onsite Intervi…" at bounding box center [784, 391] width 1568 height 782
